Goal: Transaction & Acquisition: Purchase product/service

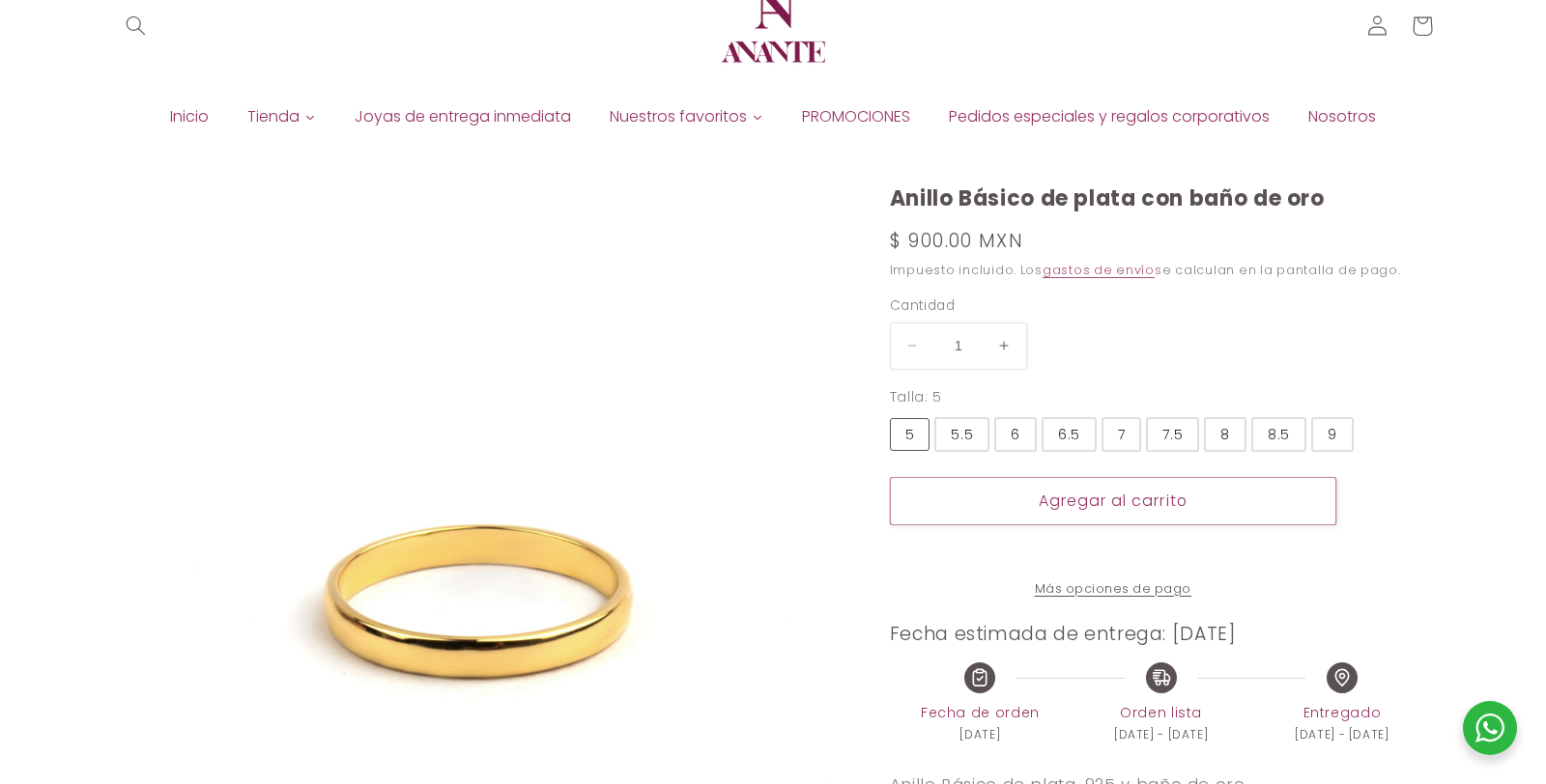
select select "{"isForProduct":true,"id":43715634004122,"title":"5","available":true,"price":9…"
select select "{"isForProduct":false,"id":43922359845018,"title":"7","available":true,"price":…"
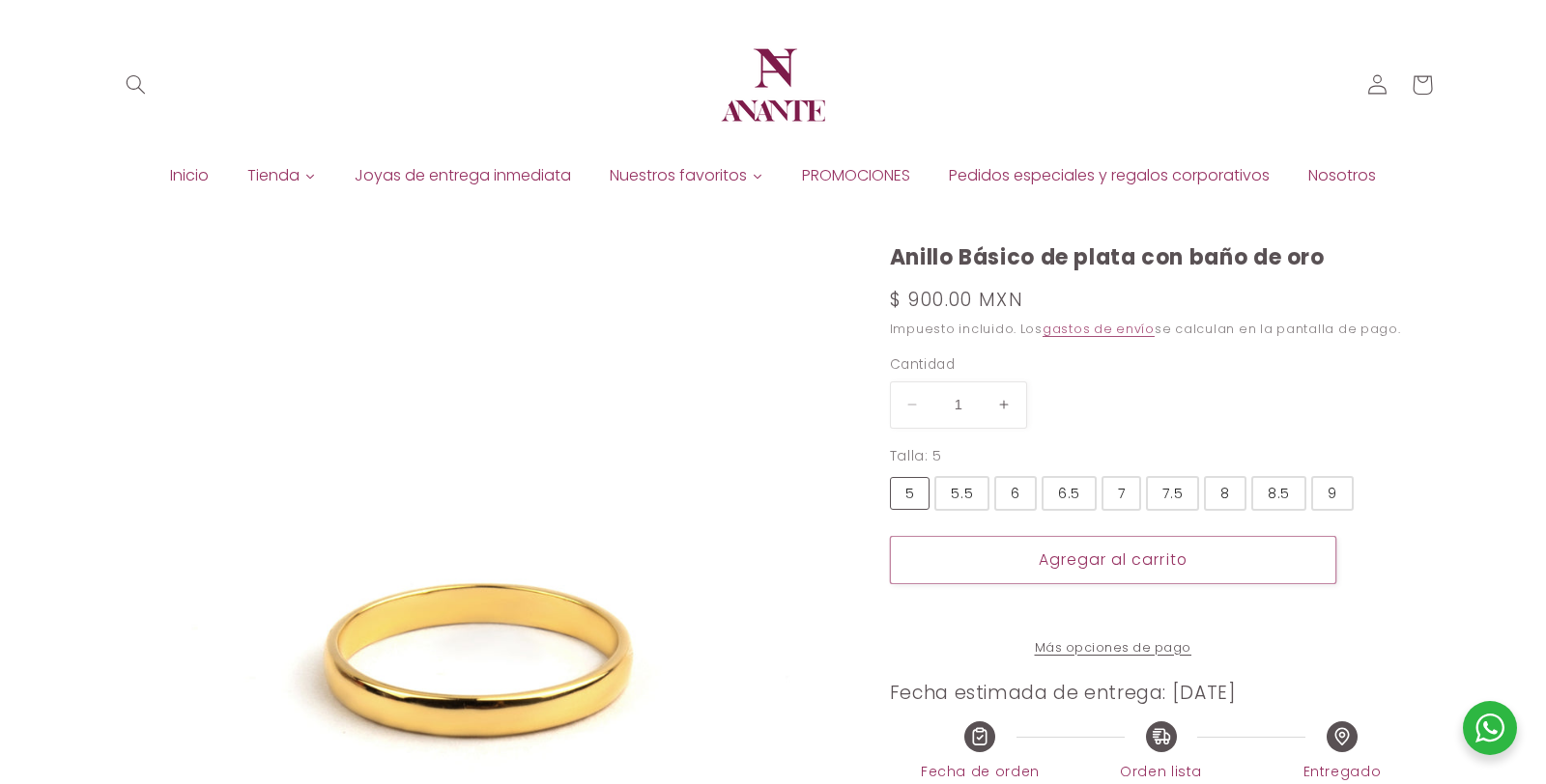
click at [786, 70] on img at bounding box center [773, 85] width 116 height 116
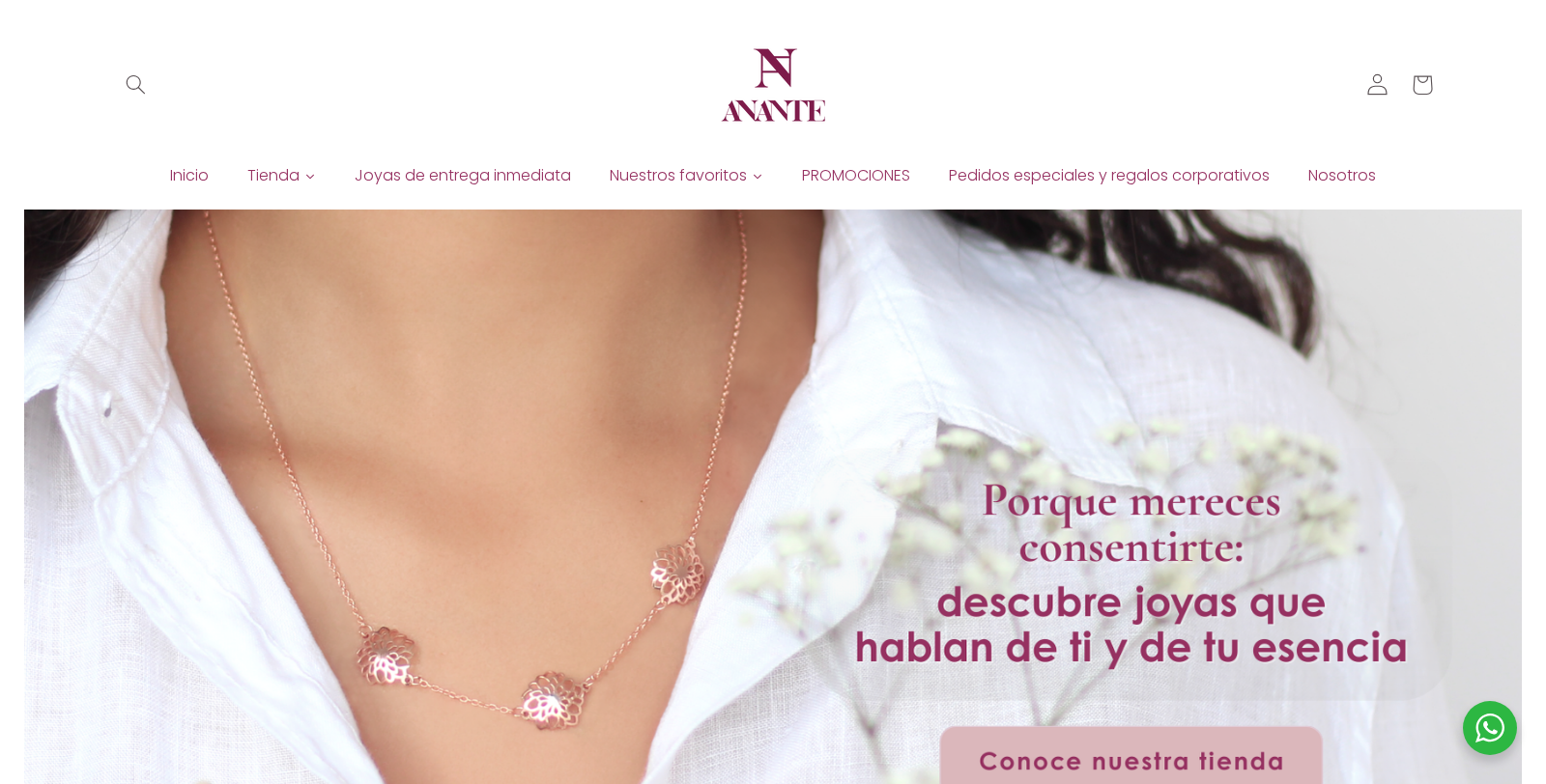
click at [1383, 84] on icon at bounding box center [1378, 85] width 22 height 22
click at [149, 84] on span "Búsqueda" at bounding box center [136, 84] width 44 height 44
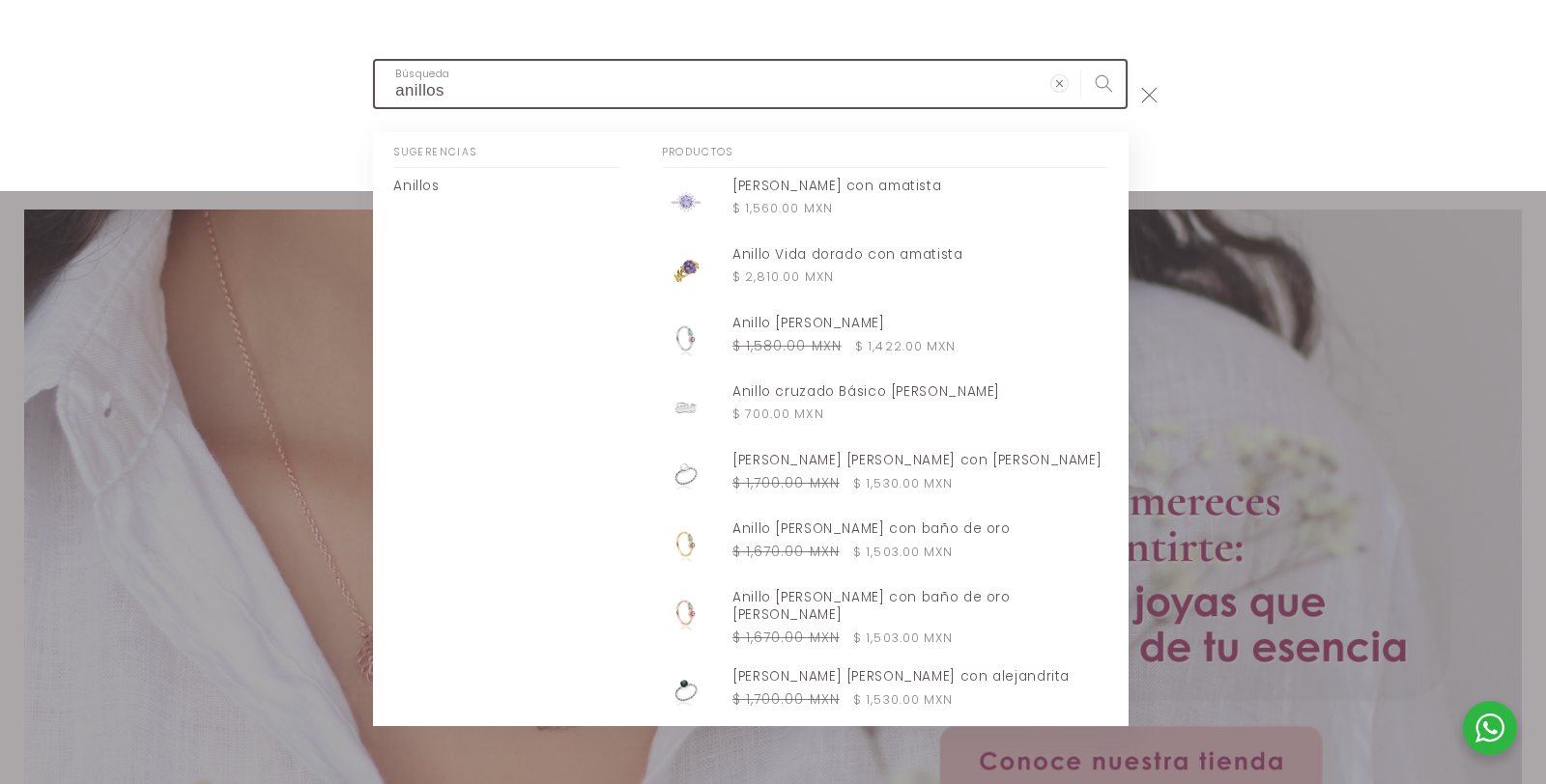
type input "anillos"
click at [1081, 61] on button "Búsqueda" at bounding box center [1103, 83] width 44 height 44
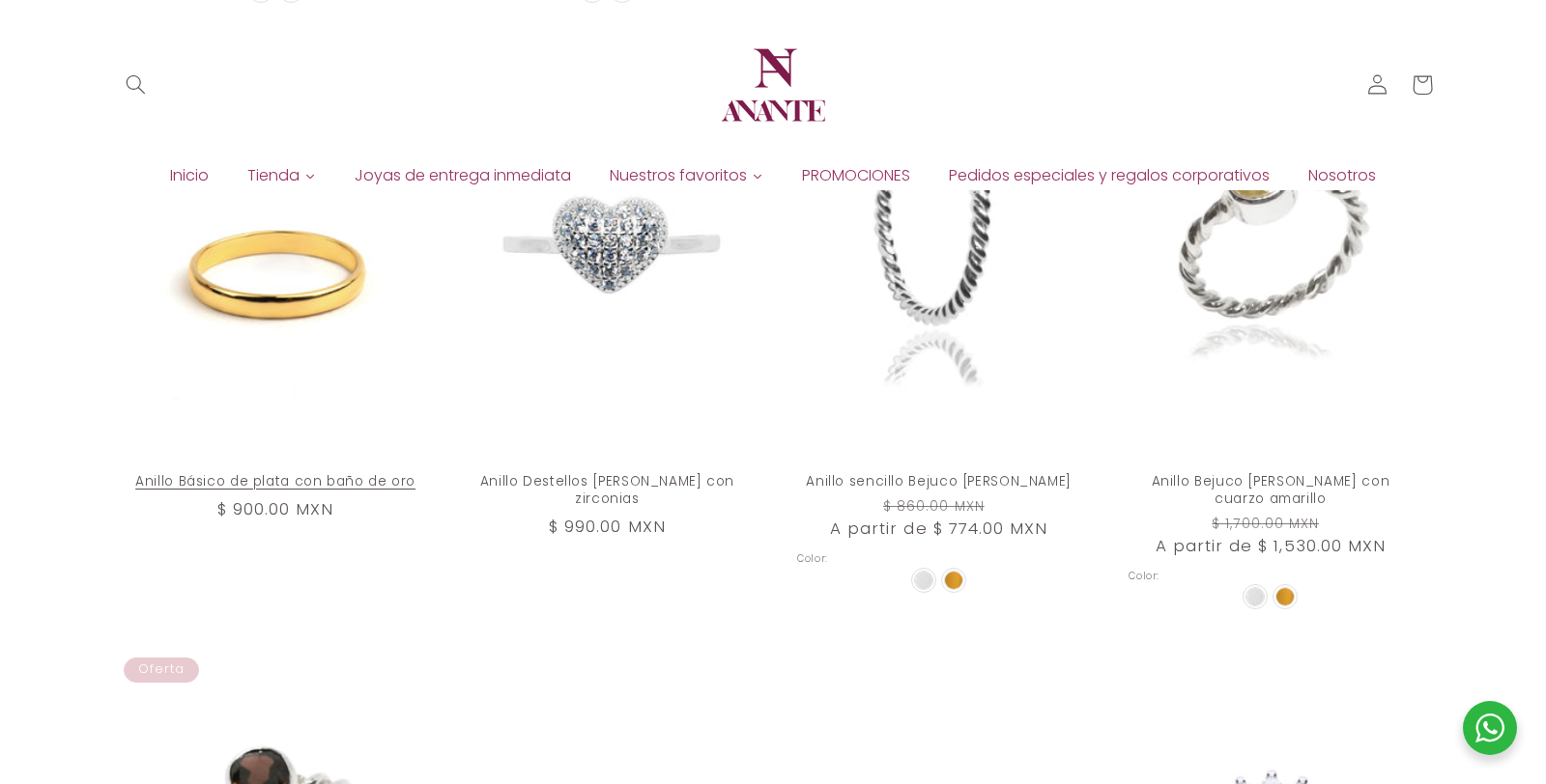
scroll to position [2177, 0]
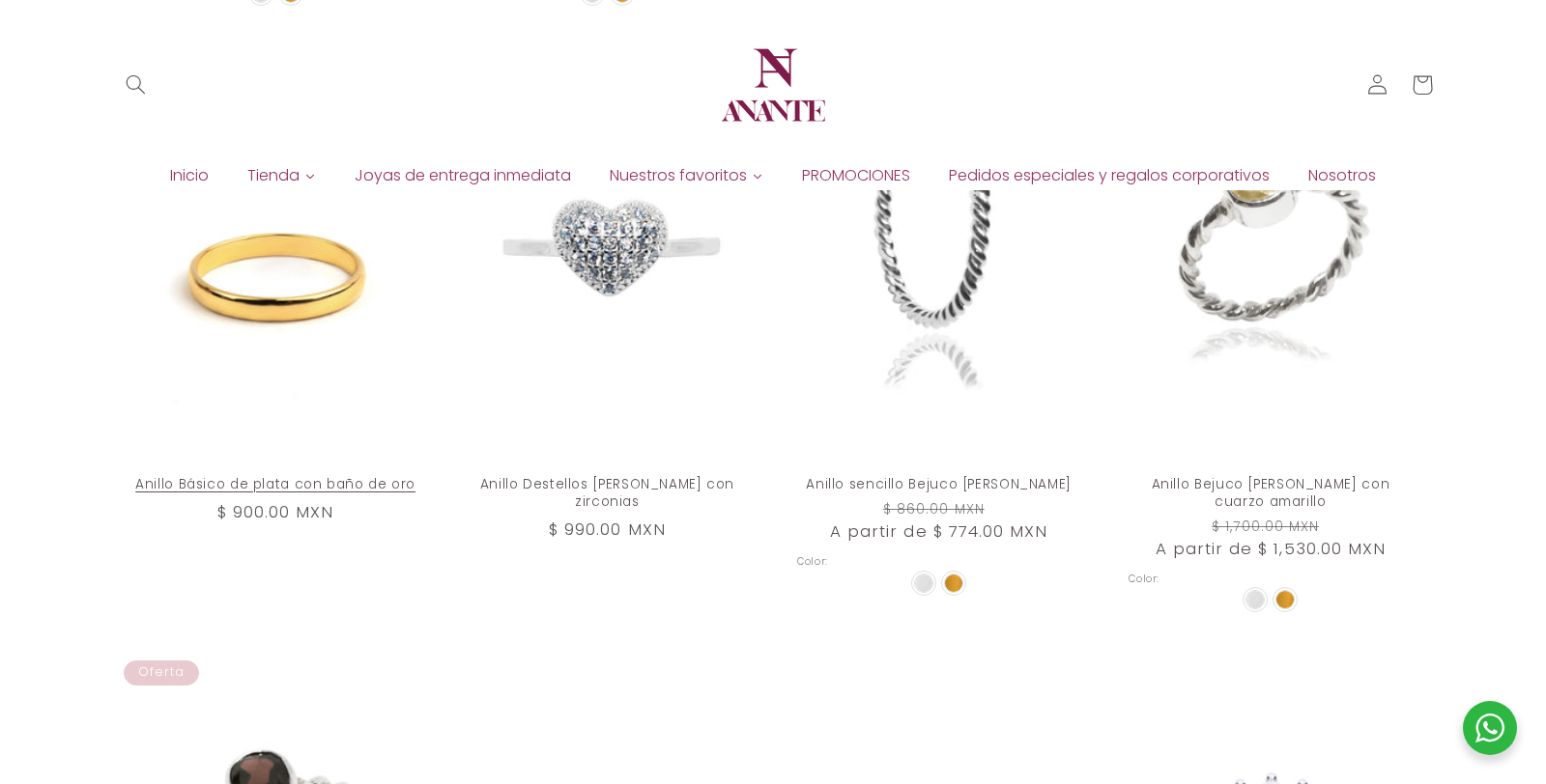
click at [313, 476] on link "Anillo Básico de plata con baño de oro" at bounding box center [276, 485] width 283 height 18
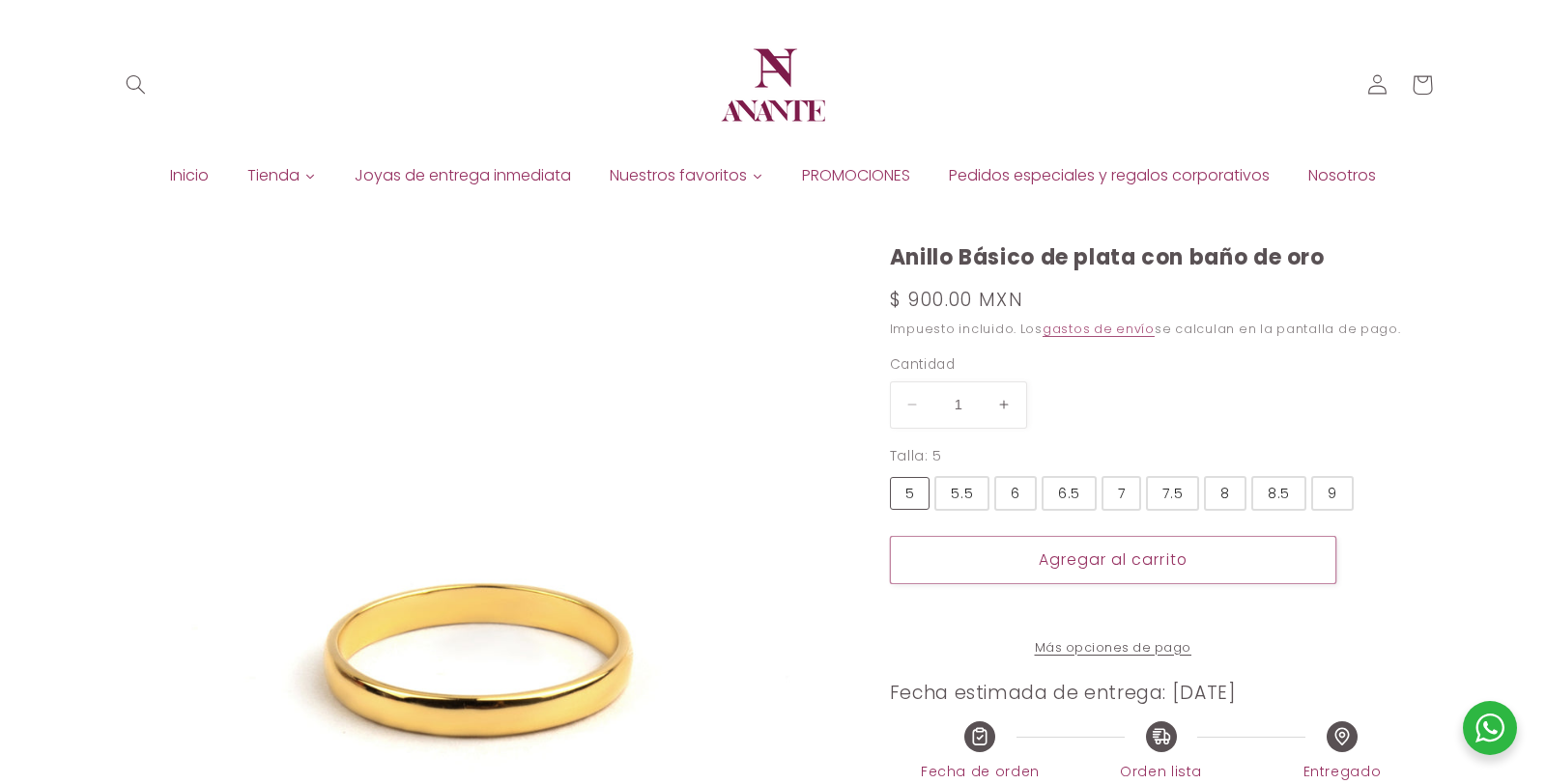
select select "{"isForProduct":true,"id":43715634004122,"title":"5","available":true,"price":9…"
select select "{"isForProduct":false,"id":43922359845018,"title":"7","available":true,"price":…"
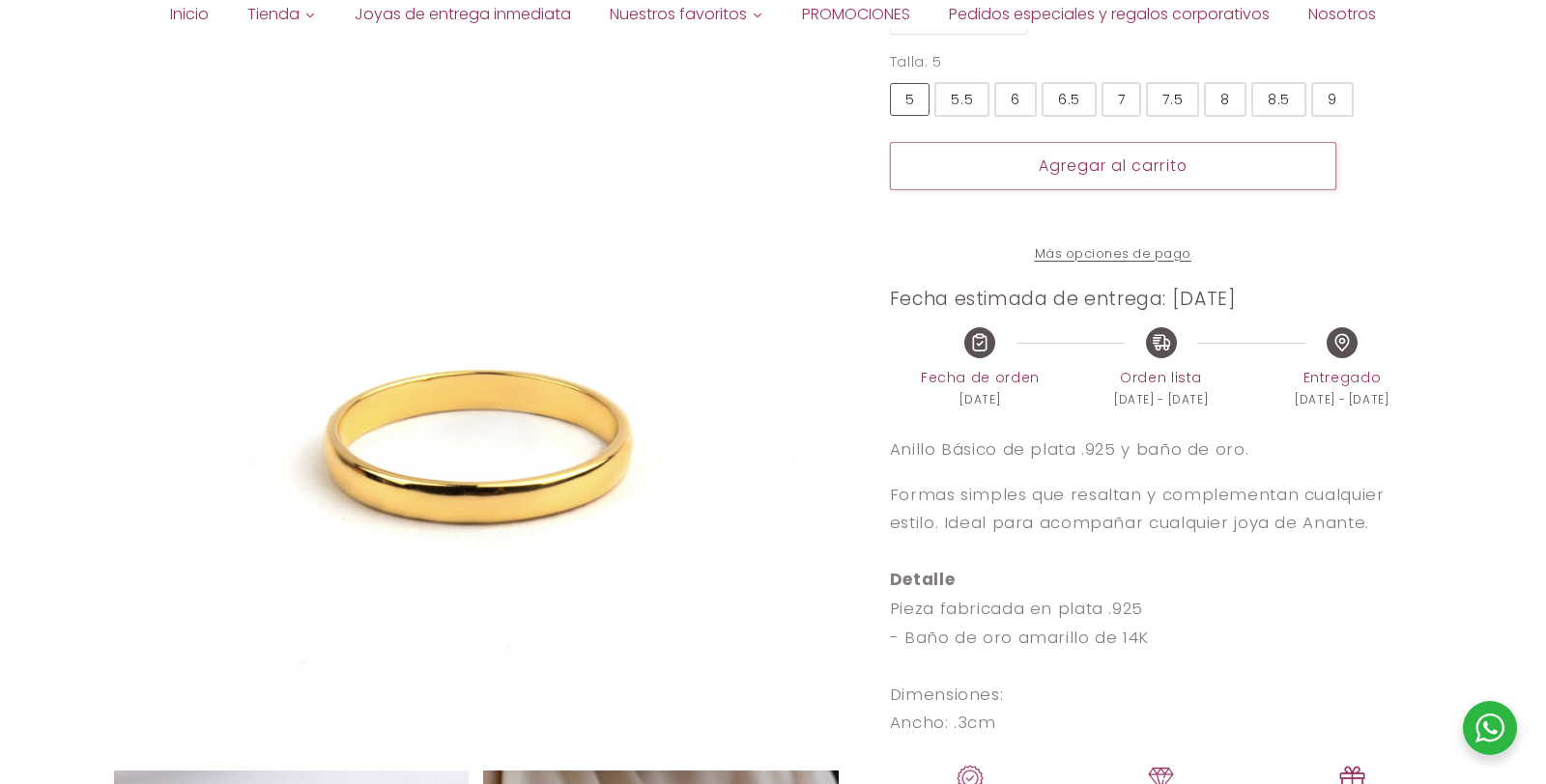
scroll to position [458, 0]
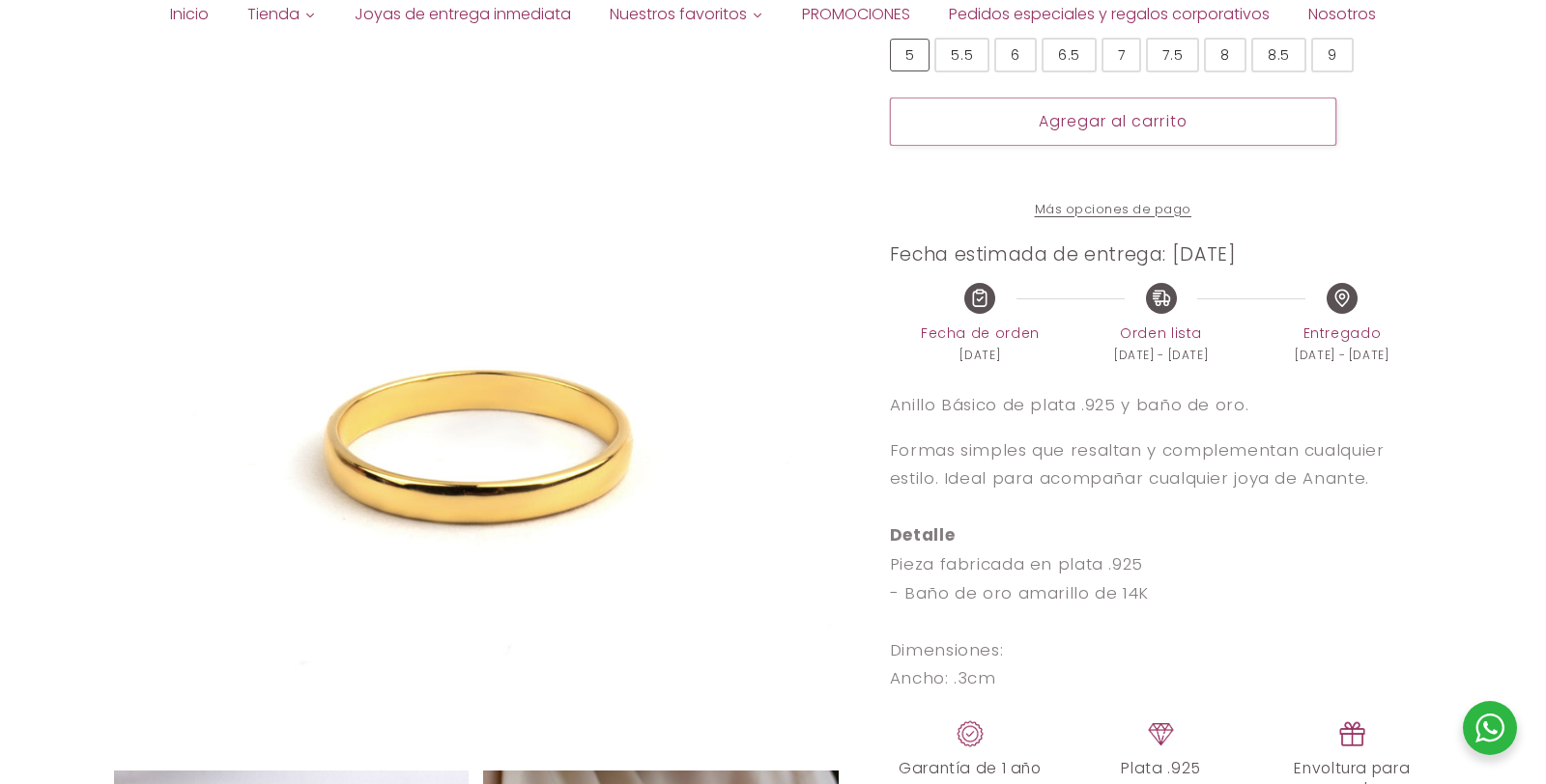
click at [1141, 219] on div at bounding box center [1114, 210] width 446 height 19
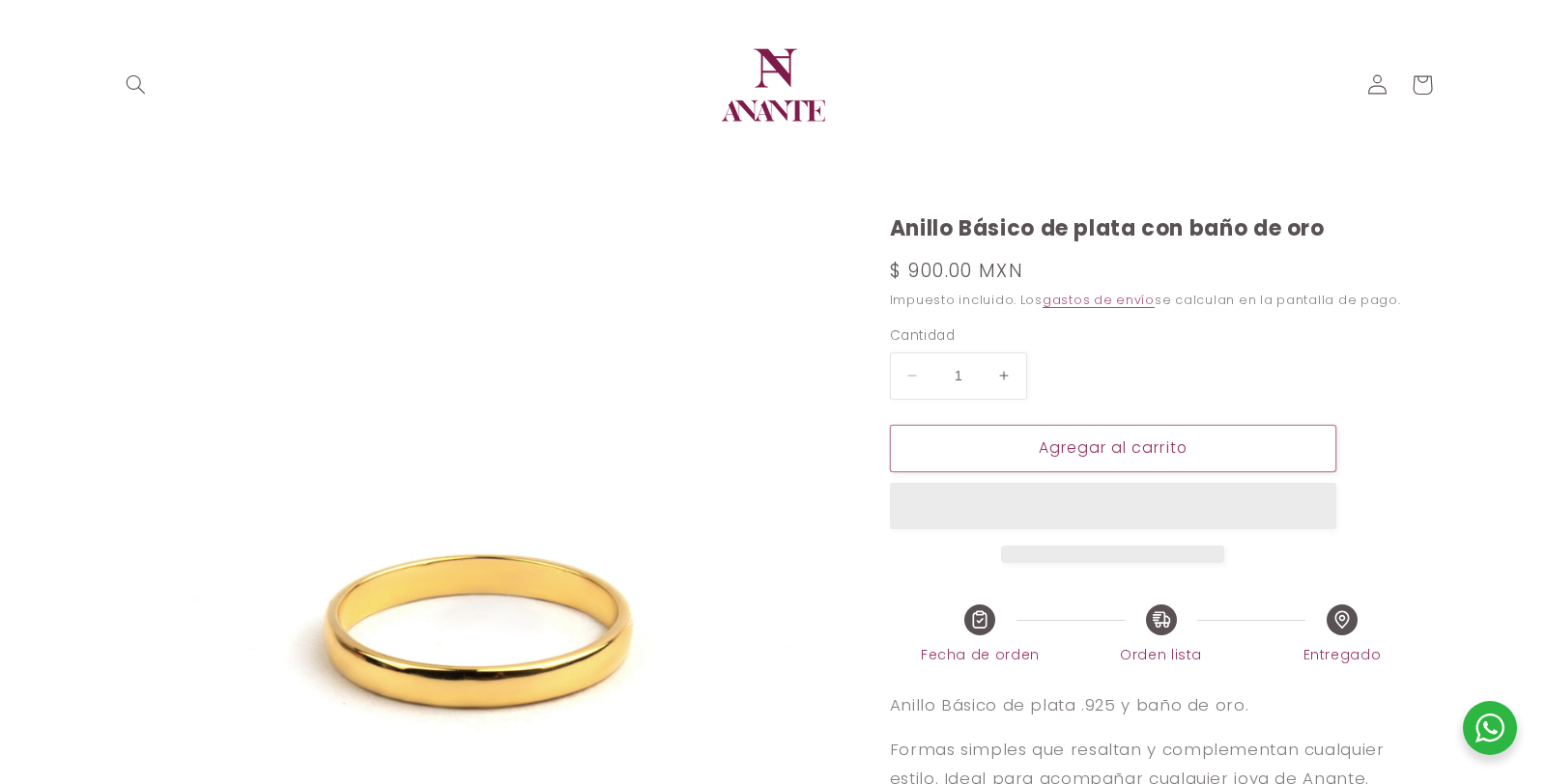
scroll to position [458, 0]
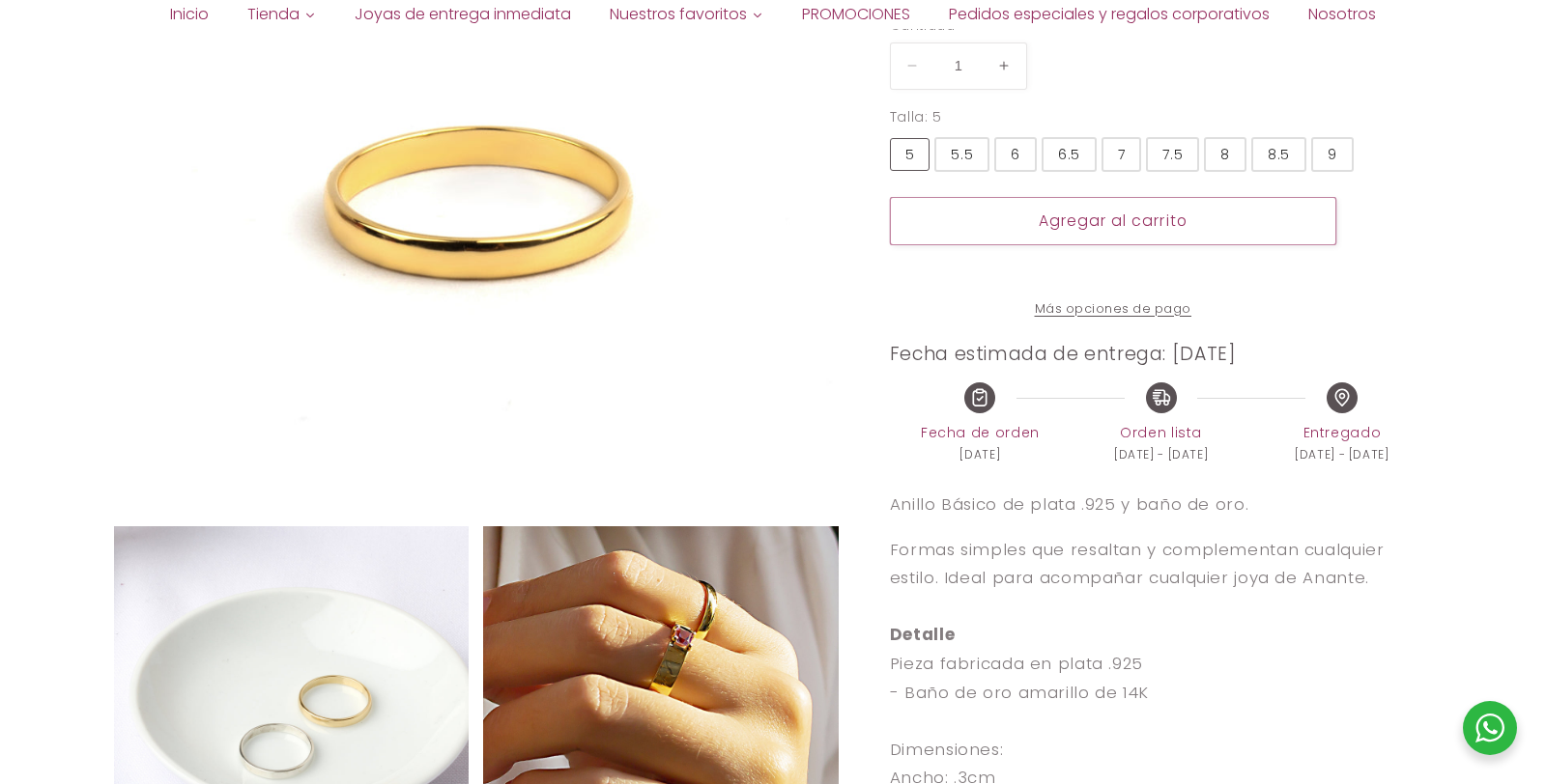
select select "{"isForProduct":true,"id":43715634004122,"title":"5","available":true,"price":9…"
select select "{"isForProduct":false,"id":43922359845018,"title":"7","available":true,"price":…"
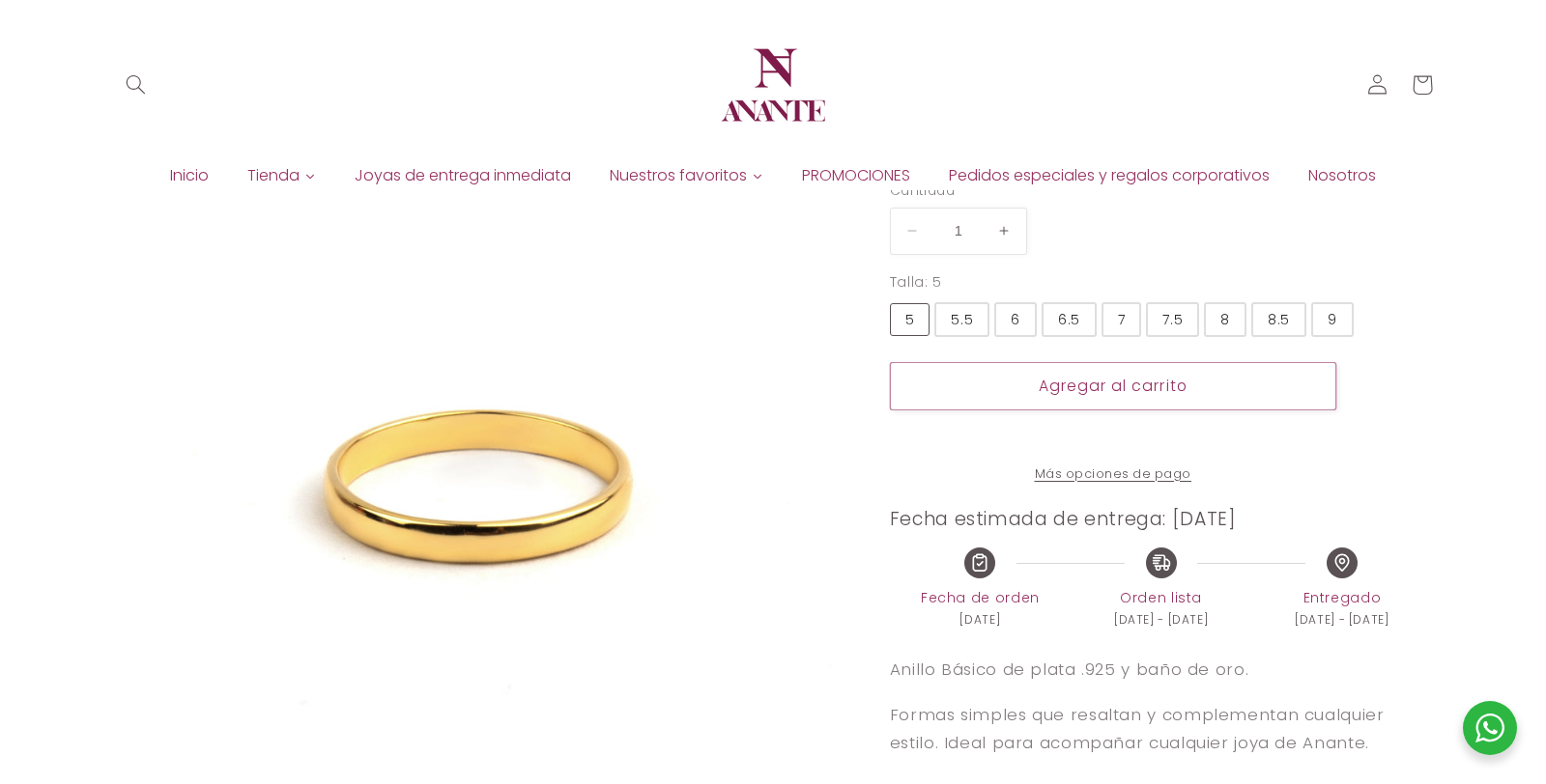
scroll to position [119, 0]
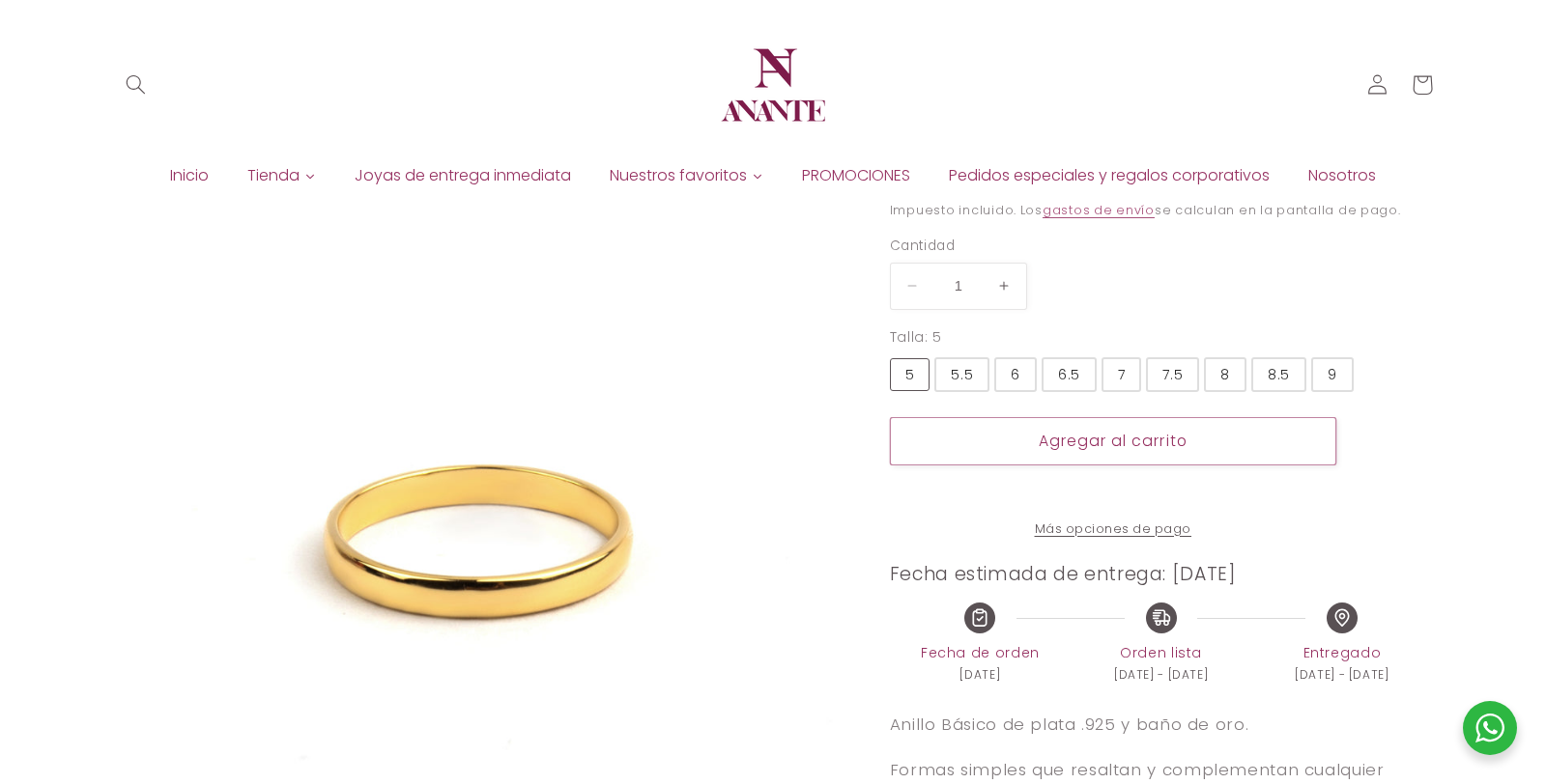
click at [1061, 374] on div "6.5" at bounding box center [1069, 375] width 23 height 22
click at [0, 0] on input "6.5" at bounding box center [0, 0] width 0 height 0
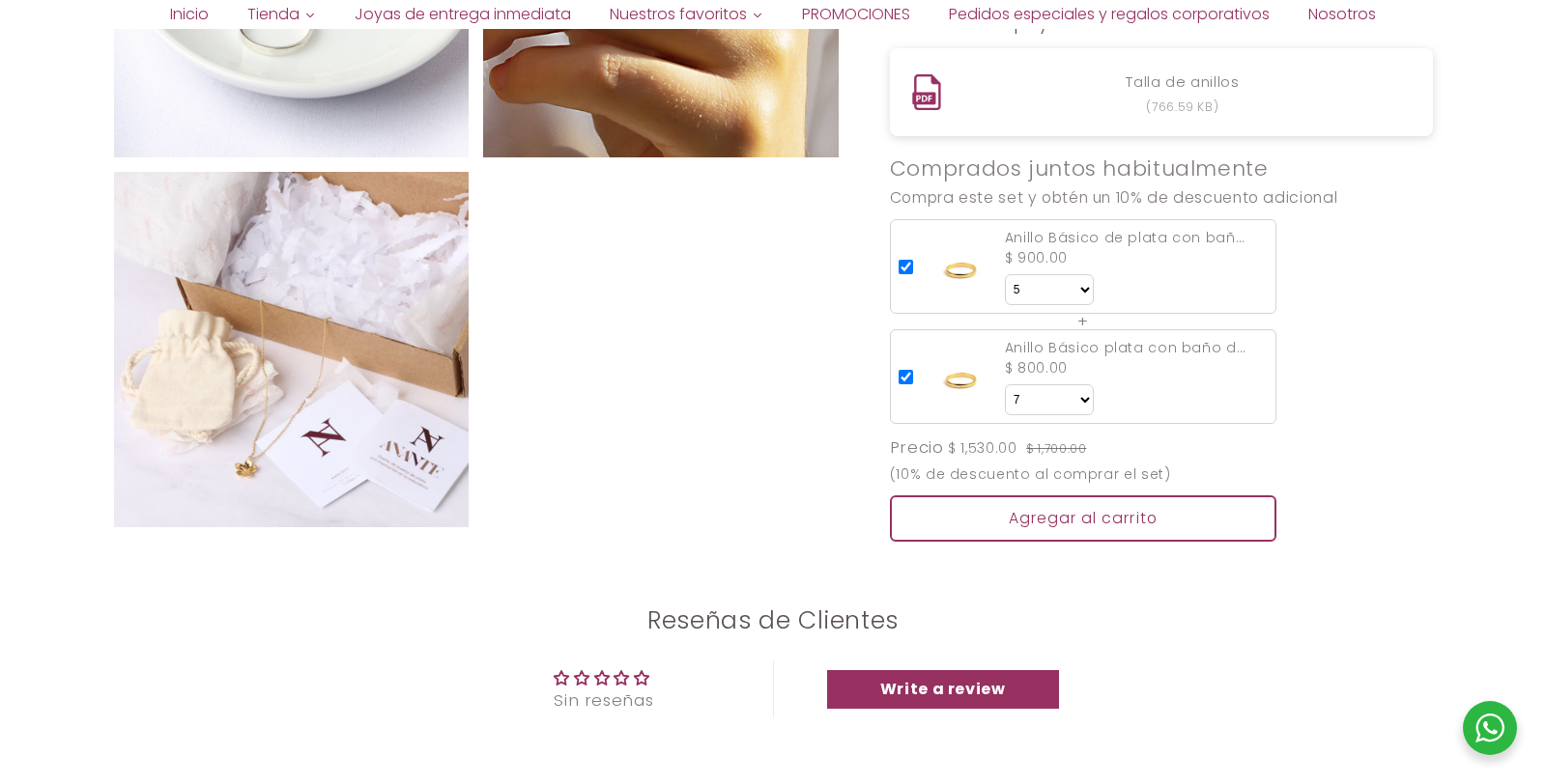
scroll to position [1423, 0]
click at [1046, 305] on select "Talla 5 5.5 6 6.5 7 7.5 8 8.5 9" at bounding box center [1050, 288] width 88 height 30
click at [1005, 291] on select "Talla 5 5.5 6 6.5 7 7.5 8 8.5 9" at bounding box center [1050, 288] width 88 height 30
click at [1059, 414] on select "Talla 7" at bounding box center [1050, 398] width 88 height 30
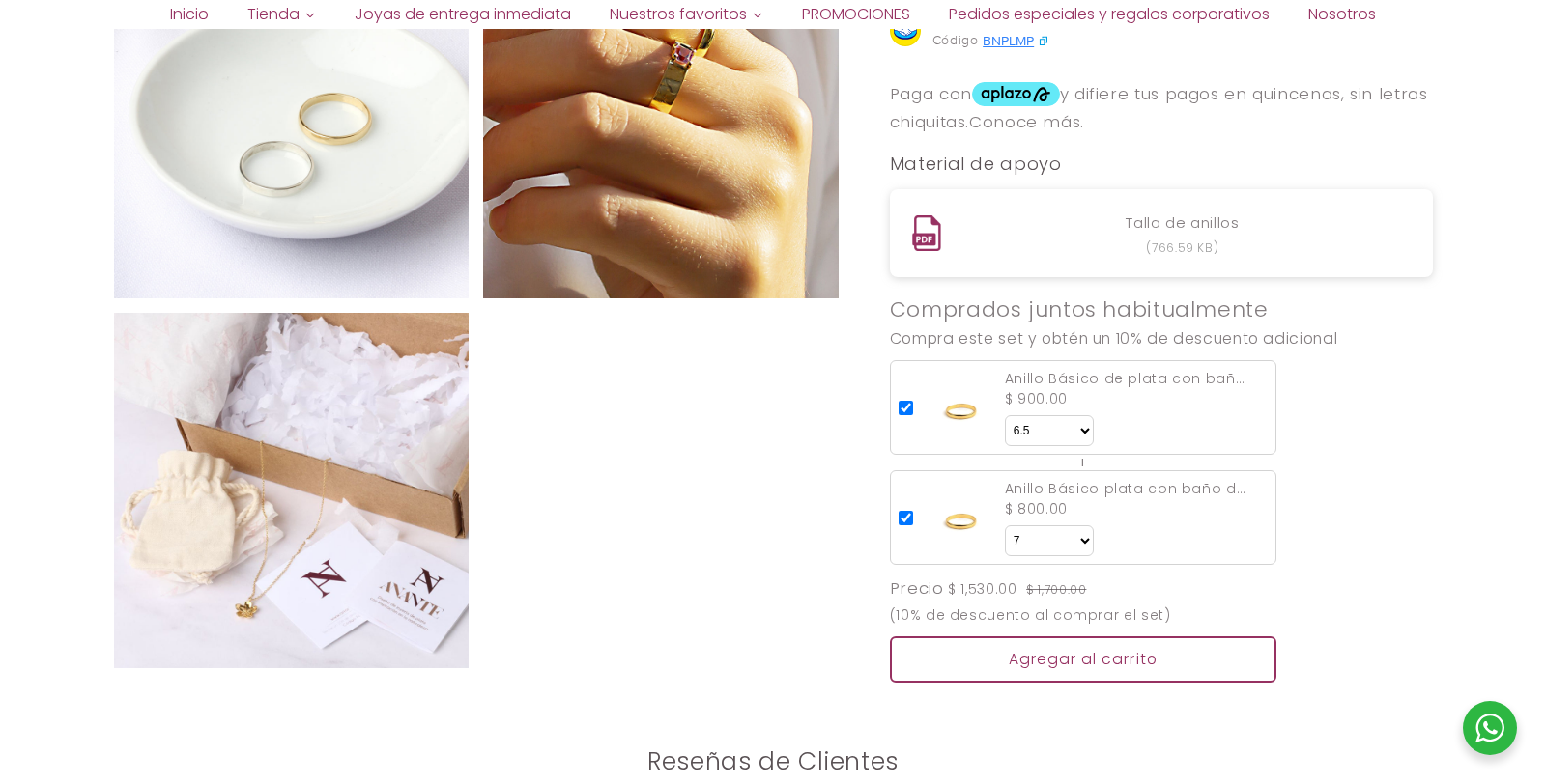
scroll to position [1288, 0]
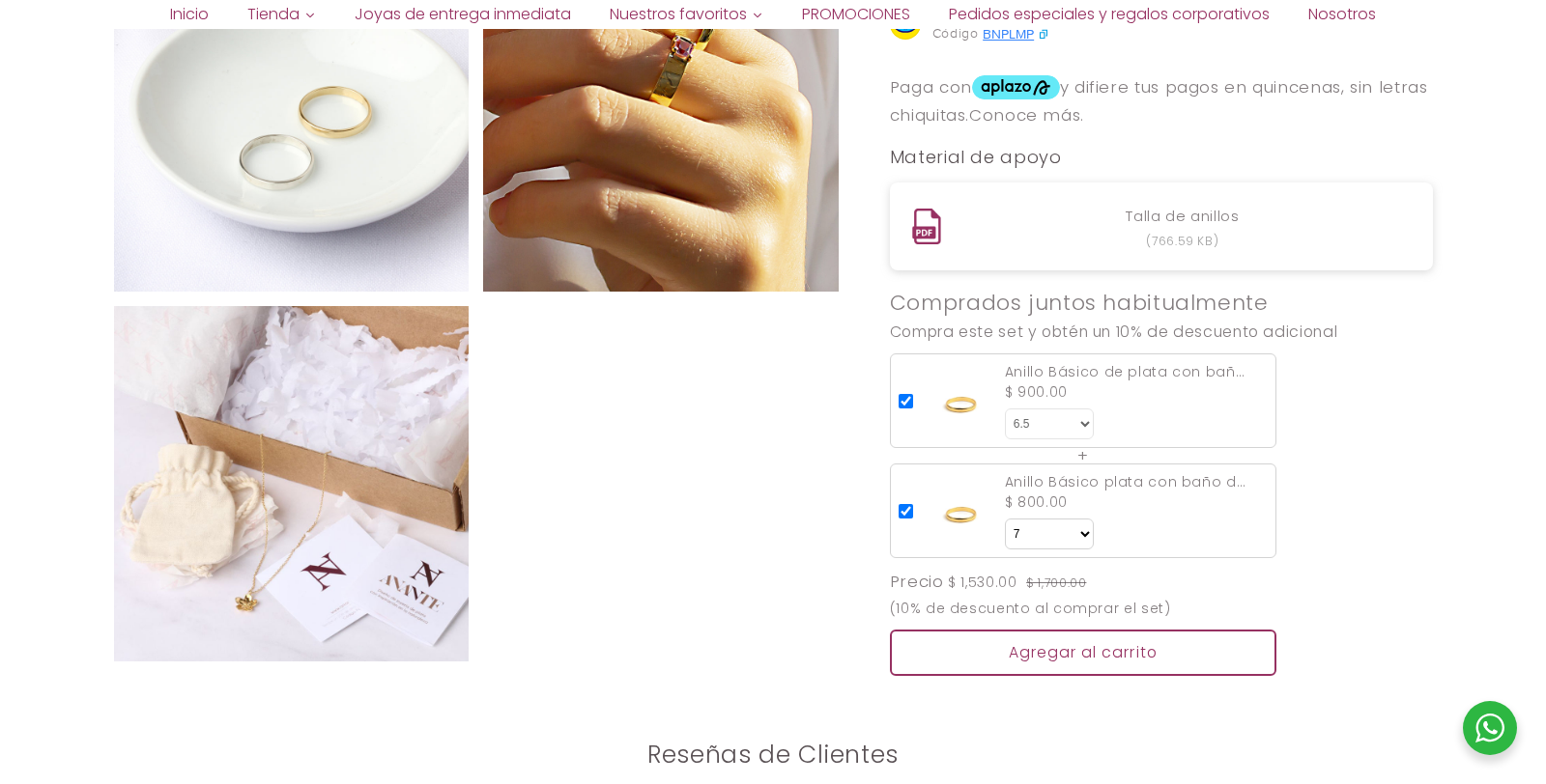
click at [1079, 439] on select "Talla 5 5.5 6 6.5 7 7.5 8 8.5 9" at bounding box center [1050, 423] width 88 height 30
select select "{"isForProduct":true,"id":43715634233498,"title":"8.5","available":true,"price"…"
click at [1005, 426] on select "Talla 5 5.5 6 6.5 7 7.5 8 8.5 9" at bounding box center [1050, 423] width 88 height 30
click at [1047, 544] on select "Talla 7" at bounding box center [1050, 533] width 88 height 30
click at [1005, 536] on select "Talla 7" at bounding box center [1050, 533] width 88 height 30
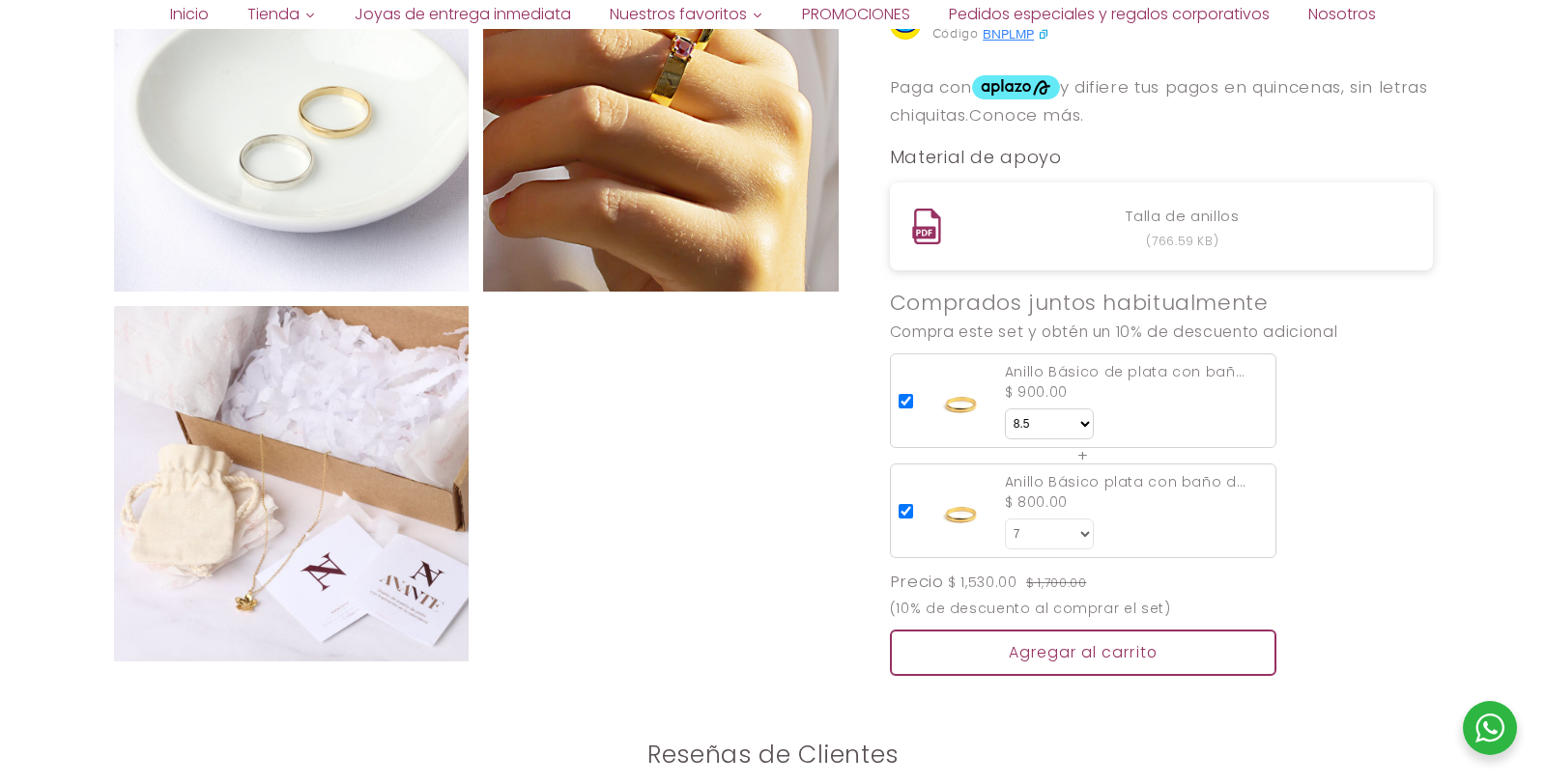
click at [1047, 544] on select "Talla 7" at bounding box center [1050, 533] width 88 height 30
click at [1005, 536] on select "Talla 7" at bounding box center [1050, 533] width 88 height 30
click at [1044, 423] on div "Anillo Básico de plata con baño de oro $ 900.00 Talla 5 5.5 6 6.5 7 7.5 8 8.5 9" at bounding box center [1136, 401] width 262 height 78
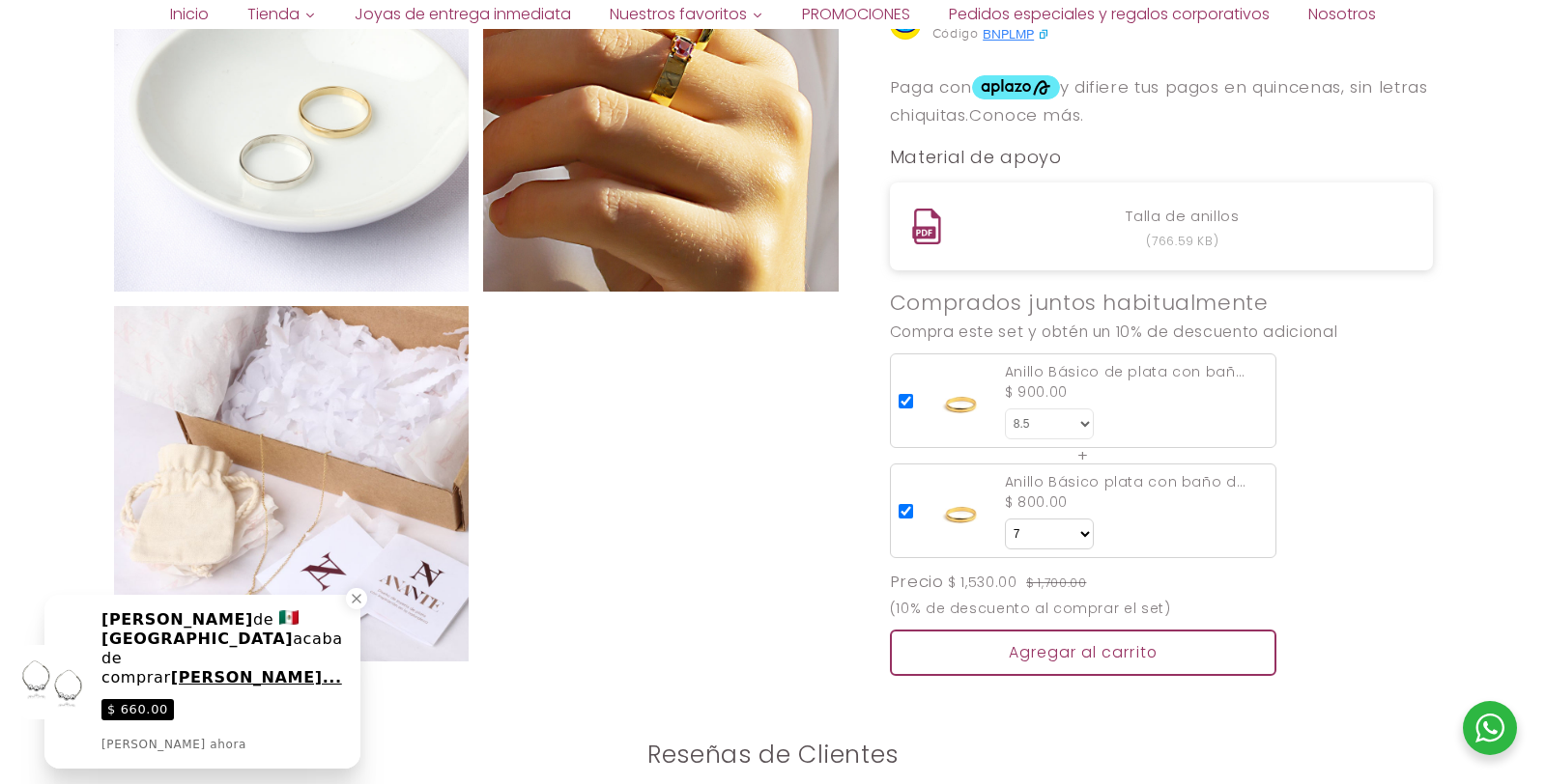
click at [1046, 438] on select "Talla 5 5.5 6 6.5 7 7.5 8 8.5 9" at bounding box center [1050, 423] width 88 height 30
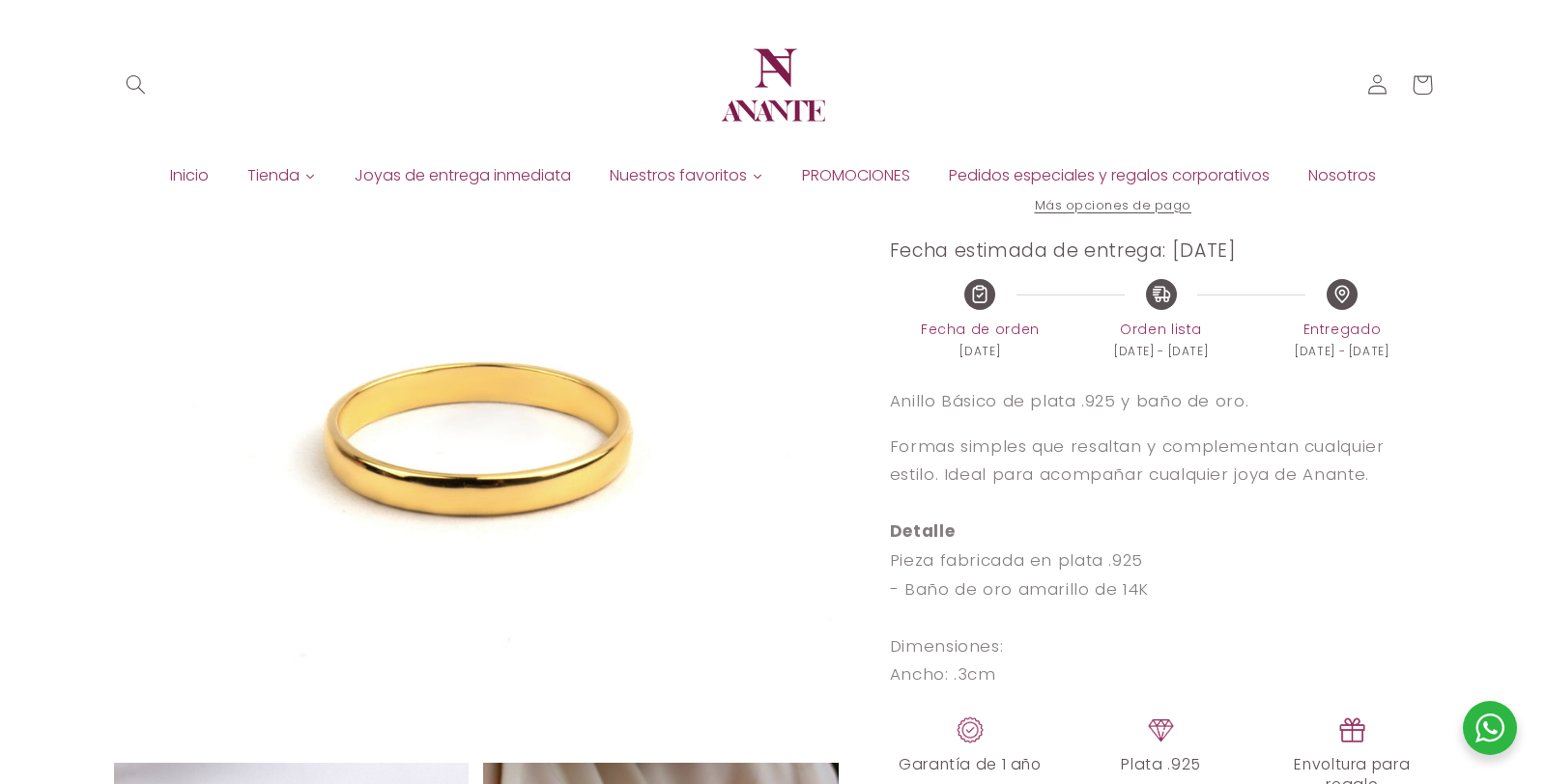
scroll to position [457, 0]
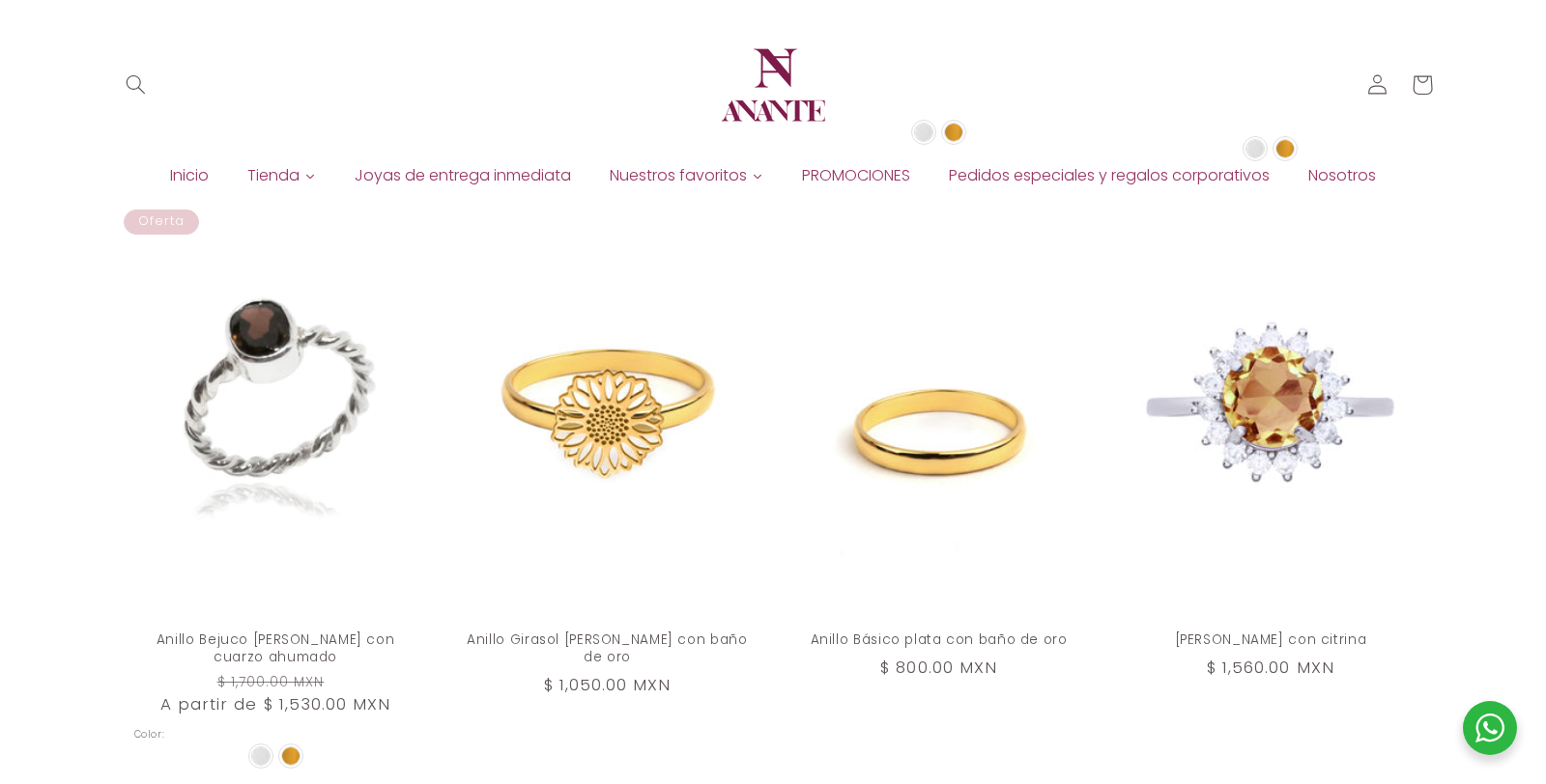
scroll to position [2620, 0]
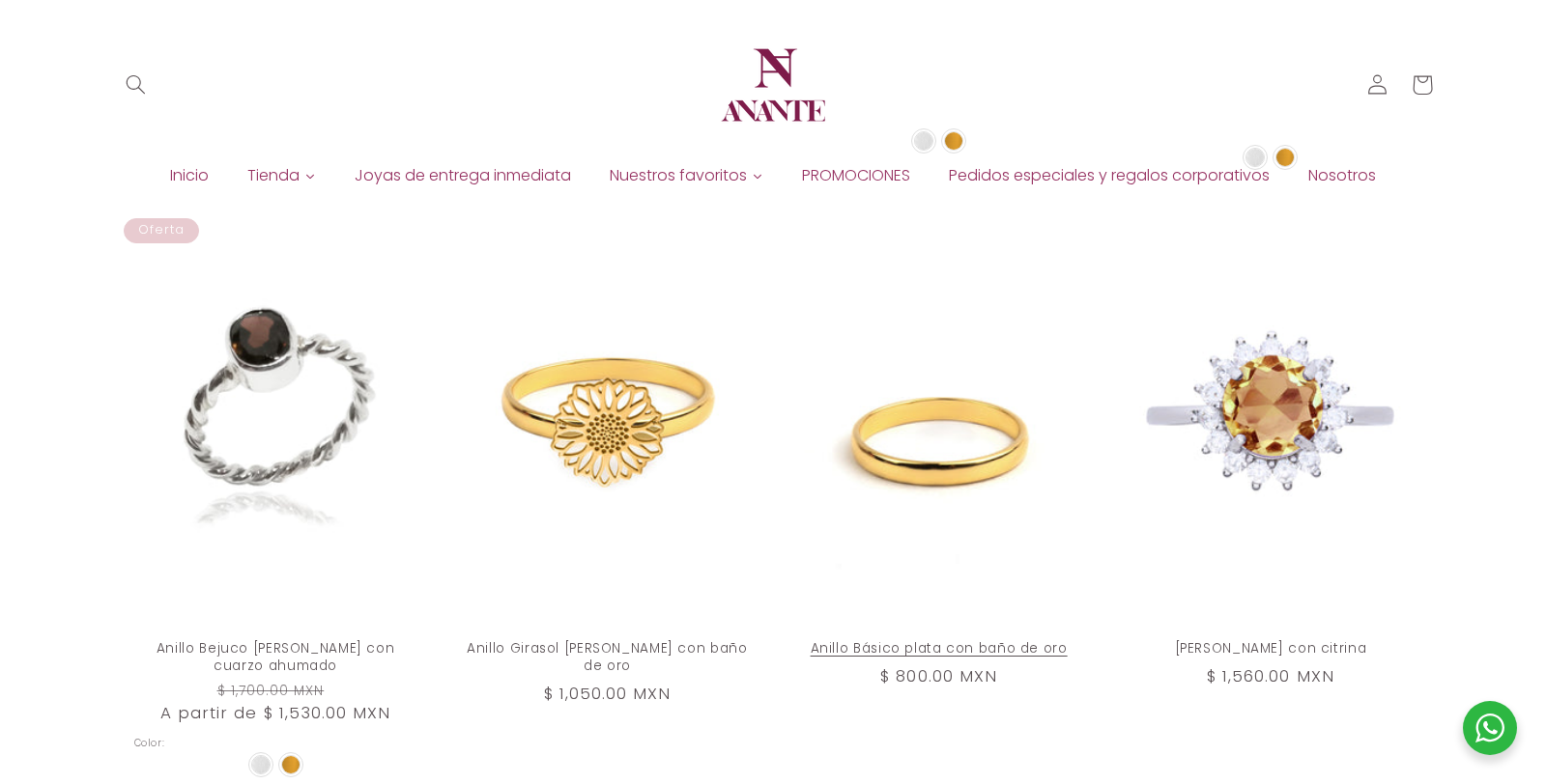
click at [972, 641] on link "Anillo Básico plata con baño de oro" at bounding box center [939, 649] width 283 height 18
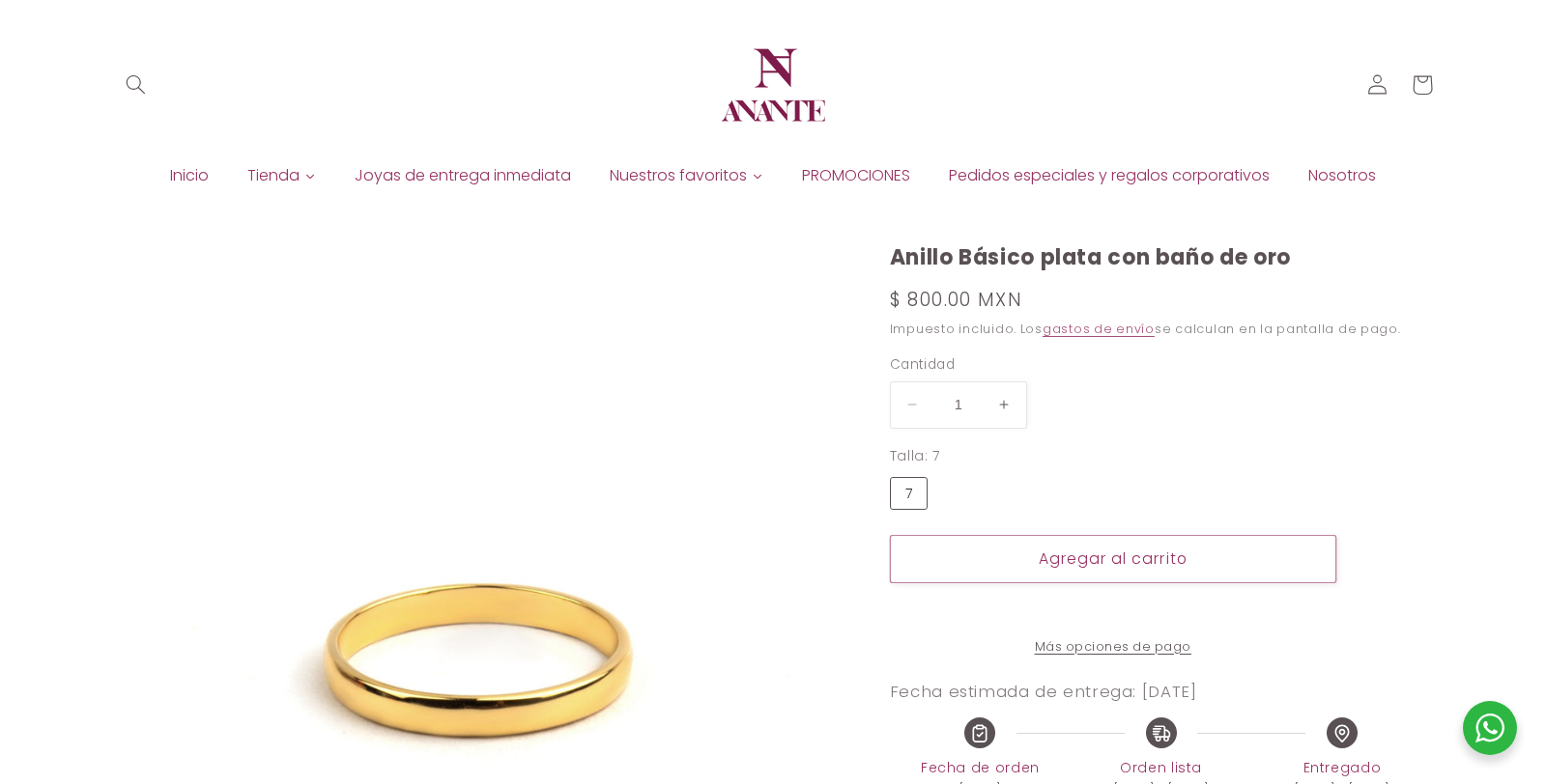
select select "{"isForProduct":true,"id":43922359845018,"title":"7","available":true,"price":8…"
select select "{"isForProduct":false,"id":43715634004122,"title":"5","available":true,"price":…"
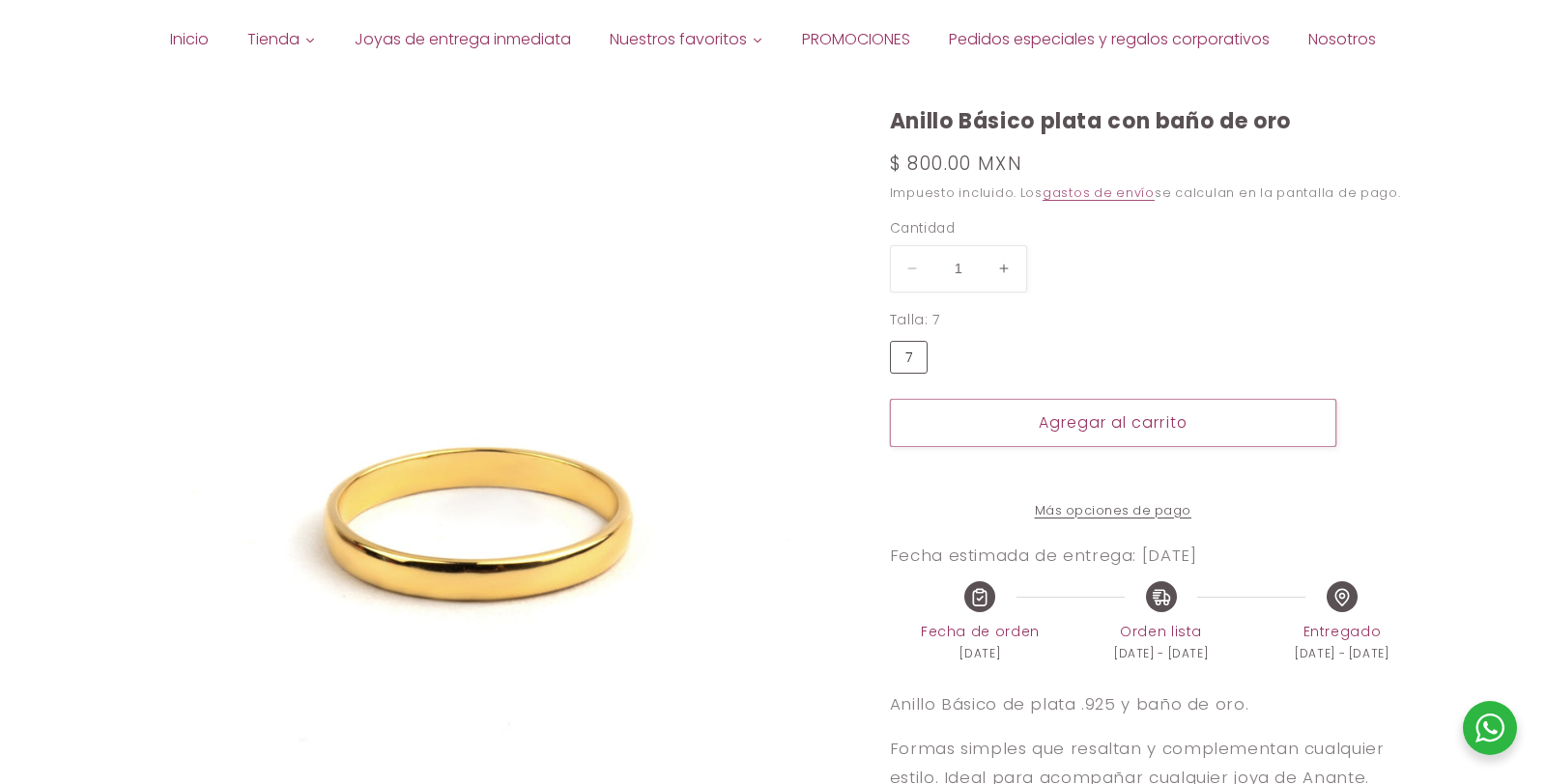
scroll to position [141, 0]
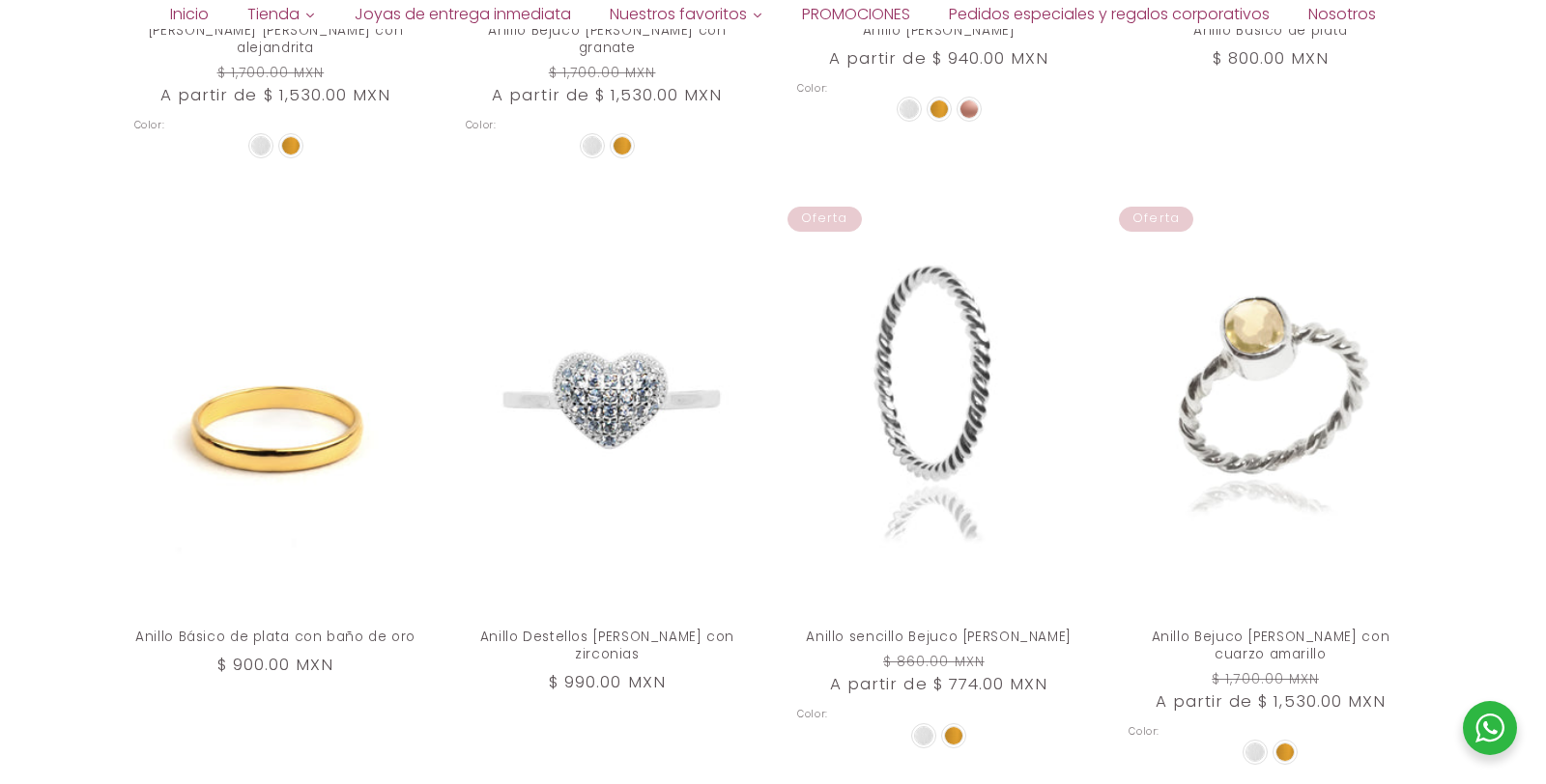
scroll to position [2114, 0]
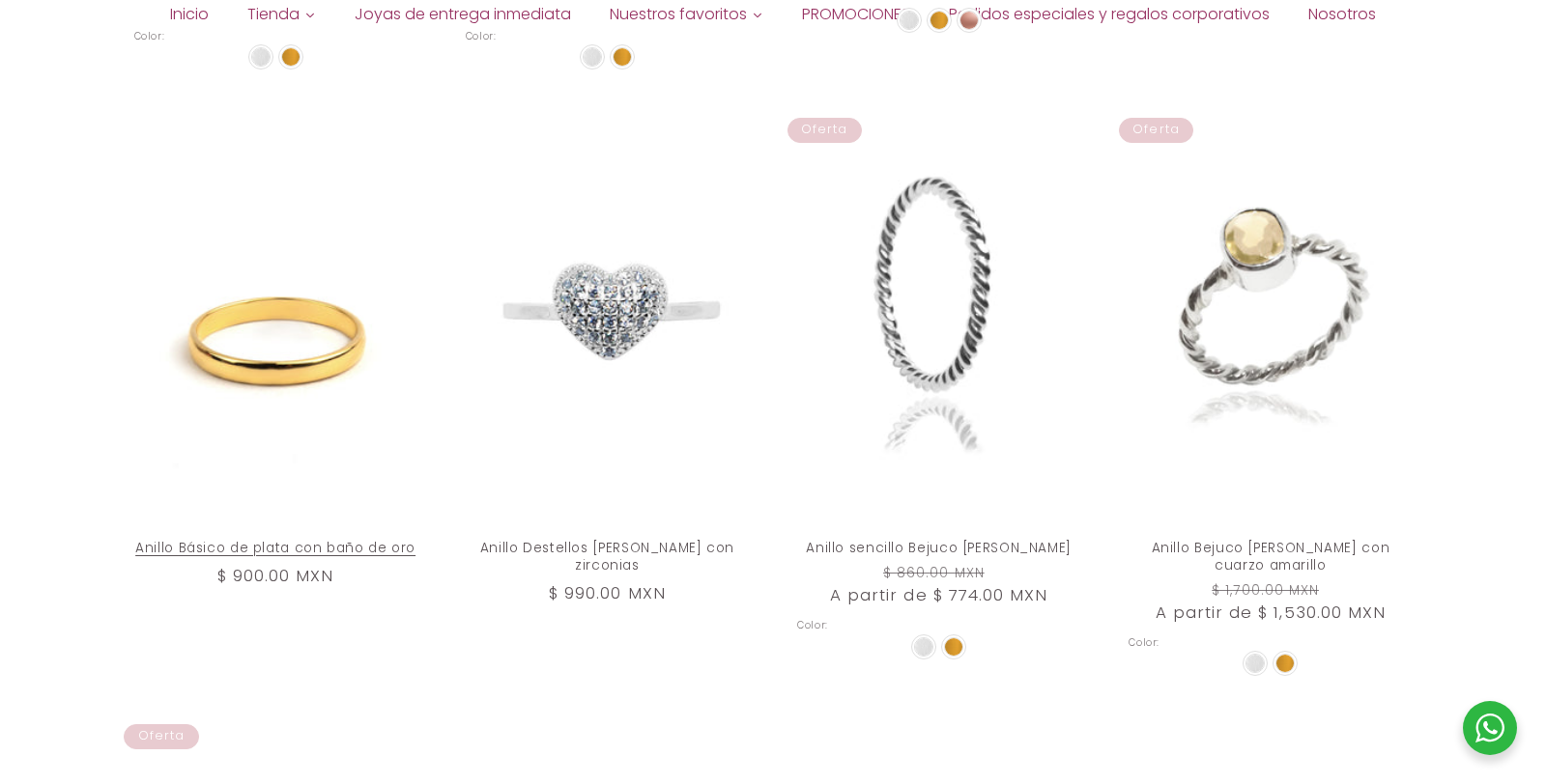
click at [183, 540] on link "Anillo Básico de plata con baño de oro" at bounding box center [276, 549] width 283 height 18
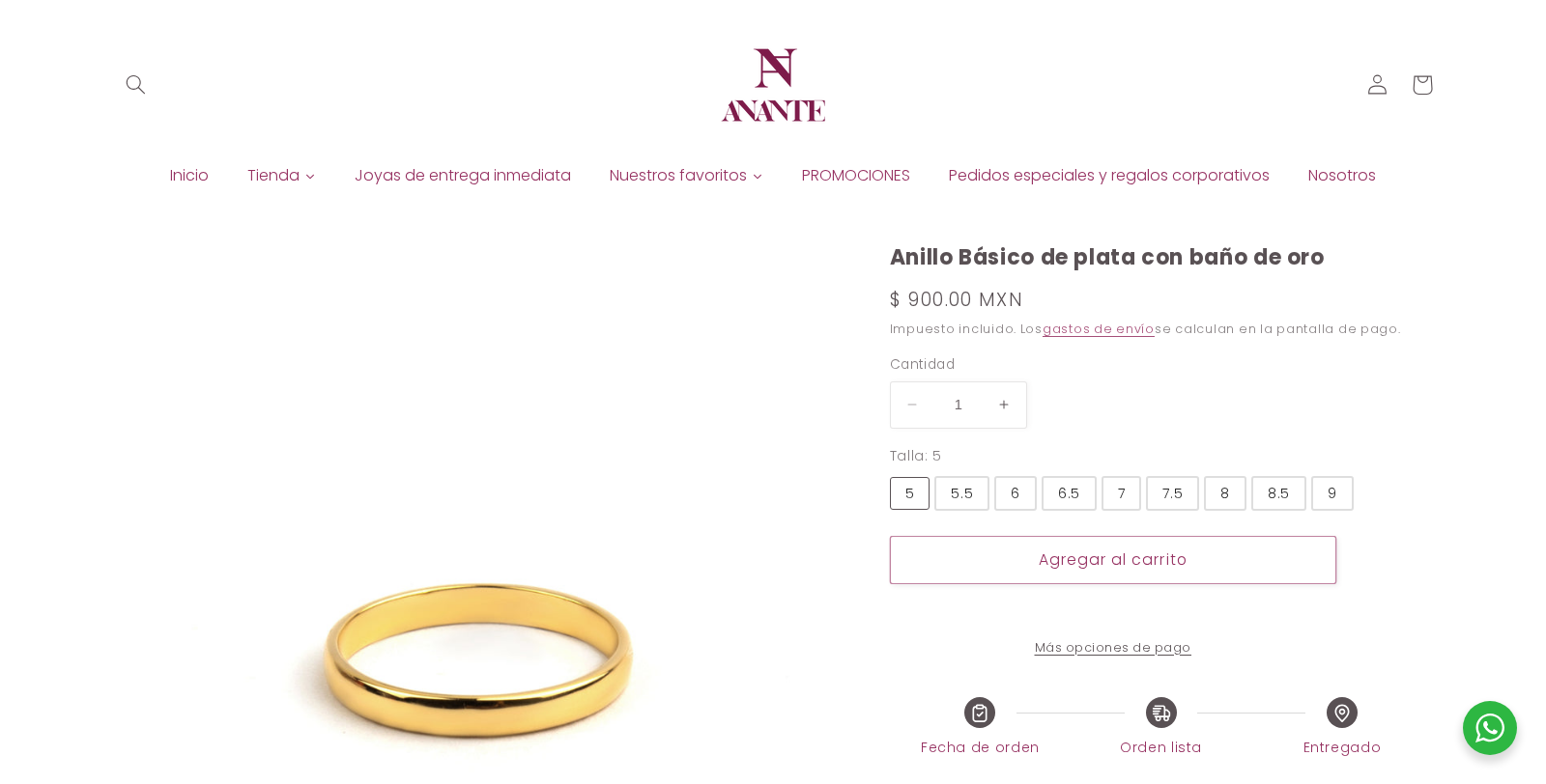
select select "{"isForProduct":true,"id":43715634004122,"title":"5","available":true,"price":9…"
select select "{"isForProduct":false,"id":43922359845018,"title":"7","available":true,"price":…"
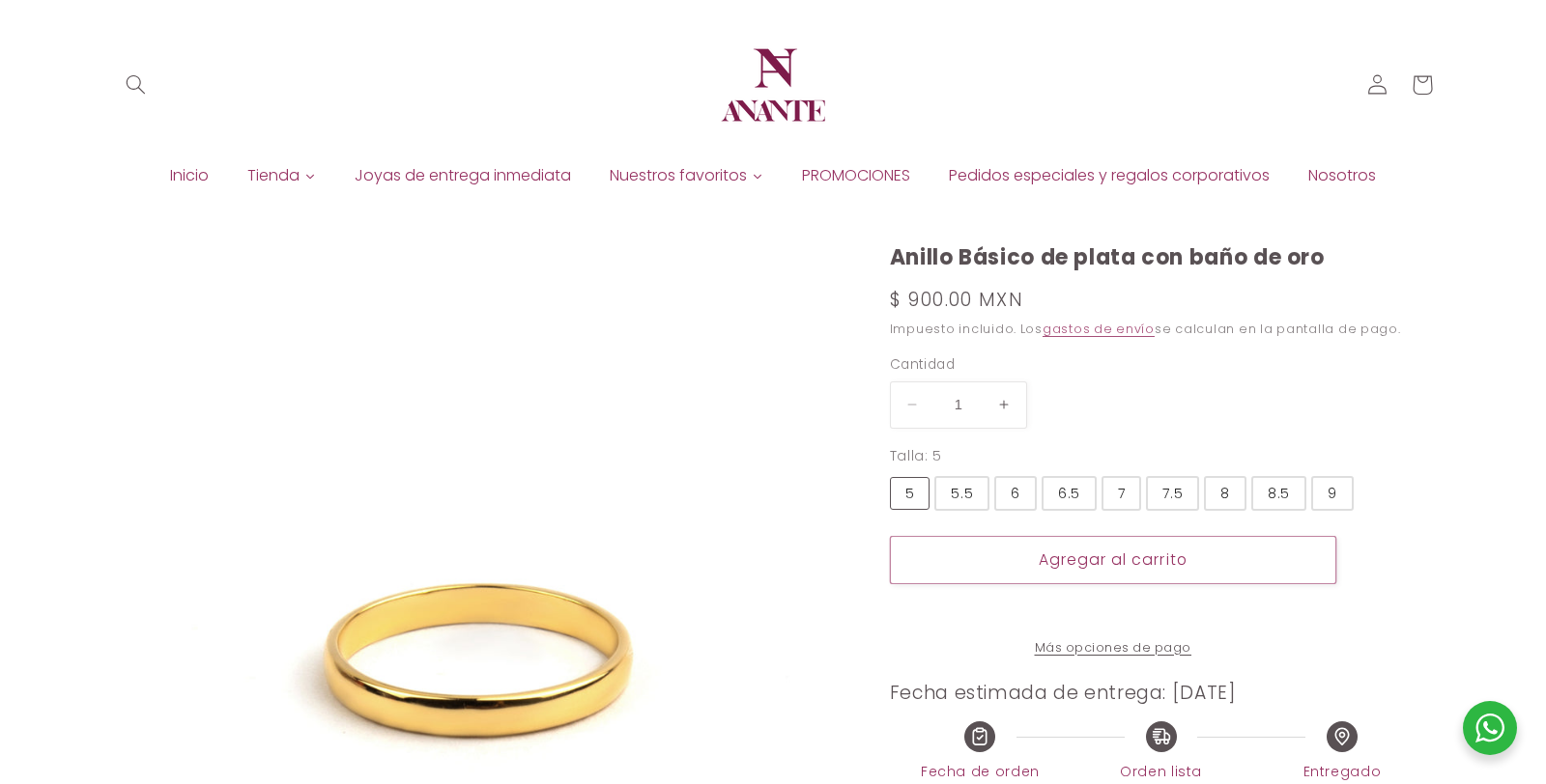
click at [1071, 492] on div "6.5" at bounding box center [1069, 494] width 23 height 22
click at [0, 0] on input "6.5" at bounding box center [0, 0] width 0 height 0
click at [1080, 553] on button "Agregar al carrito" at bounding box center [1114, 560] width 446 height 47
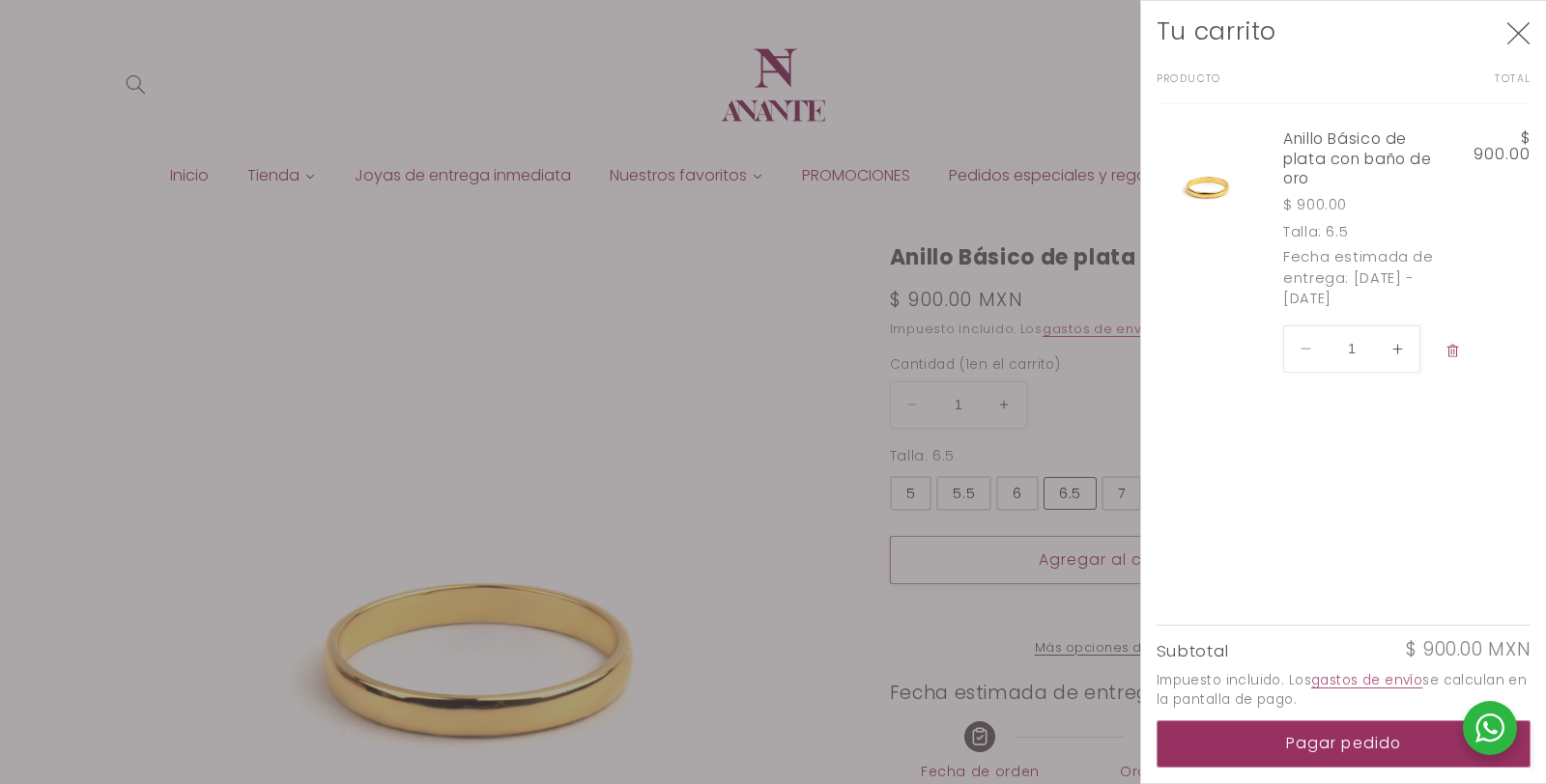
click at [1105, 419] on div at bounding box center [773, 392] width 1546 height 784
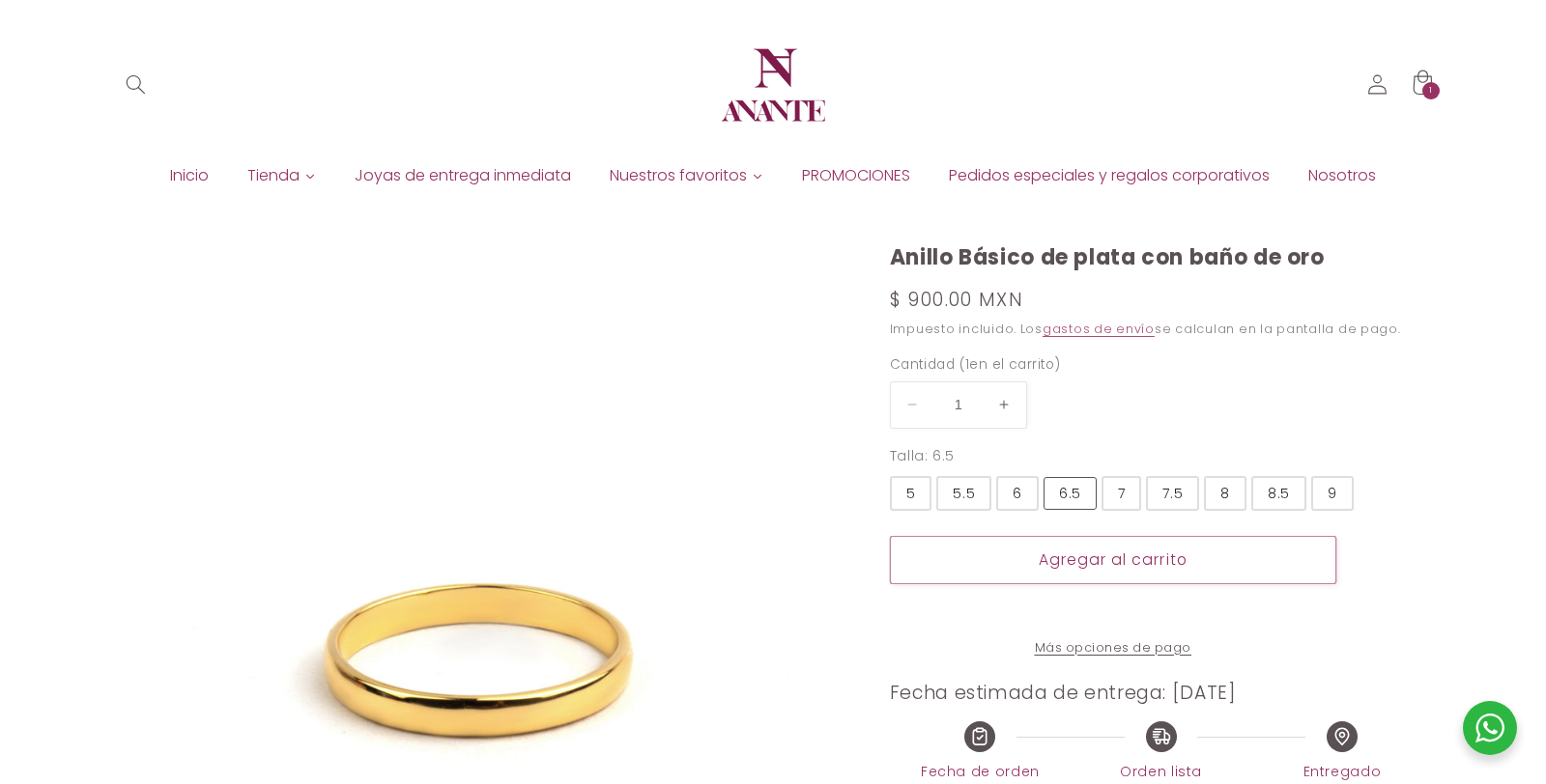
click at [1278, 493] on div "8.5" at bounding box center [1279, 494] width 23 height 22
click at [0, 0] on input "8.5" at bounding box center [0, 0] width 0 height 0
click at [1138, 563] on button "Agregar al carrito" at bounding box center [1114, 560] width 446 height 47
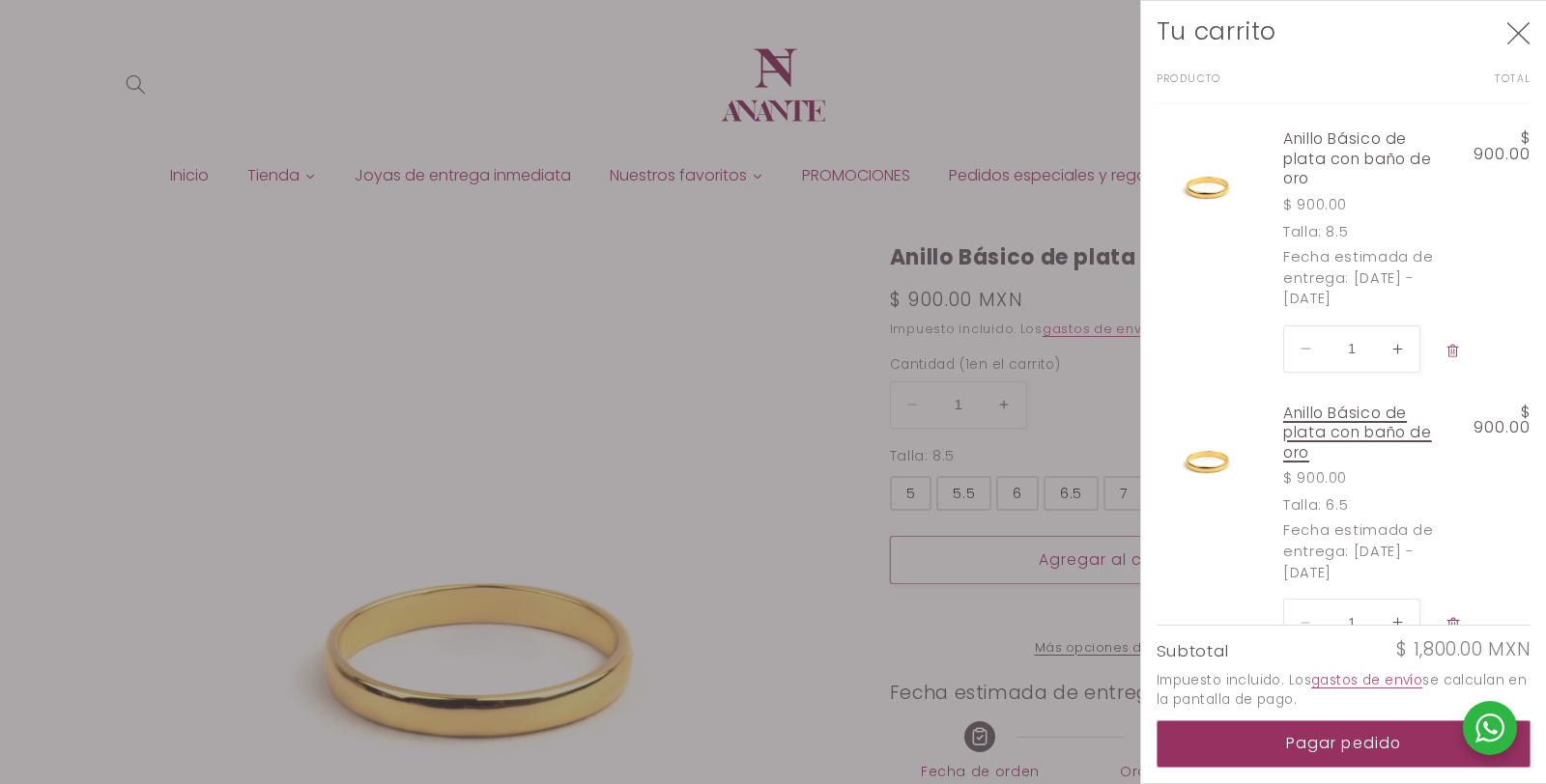
scroll to position [63, 0]
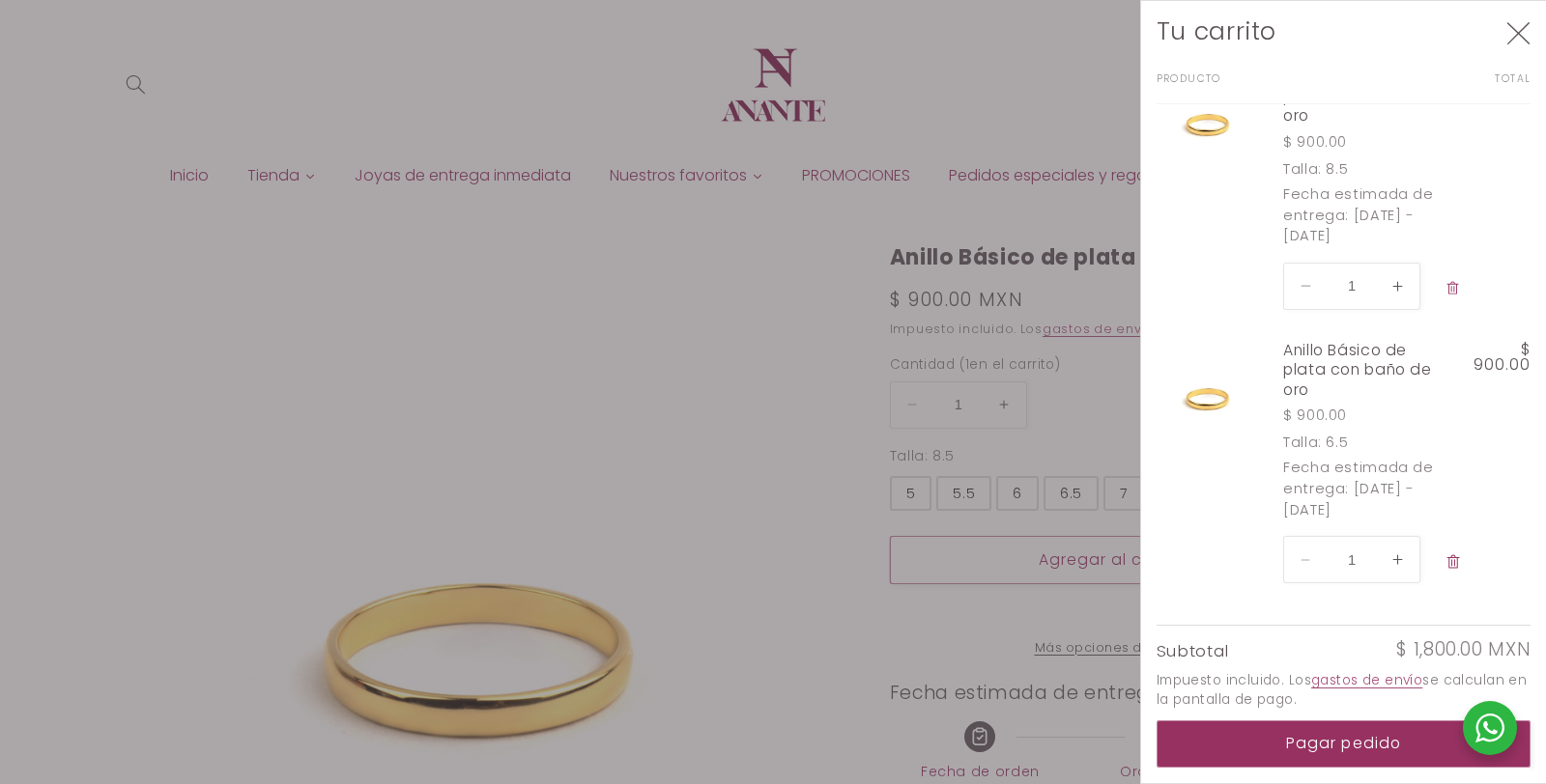
click at [1517, 31] on icon "Cerrar" at bounding box center [1518, 33] width 24 height 23
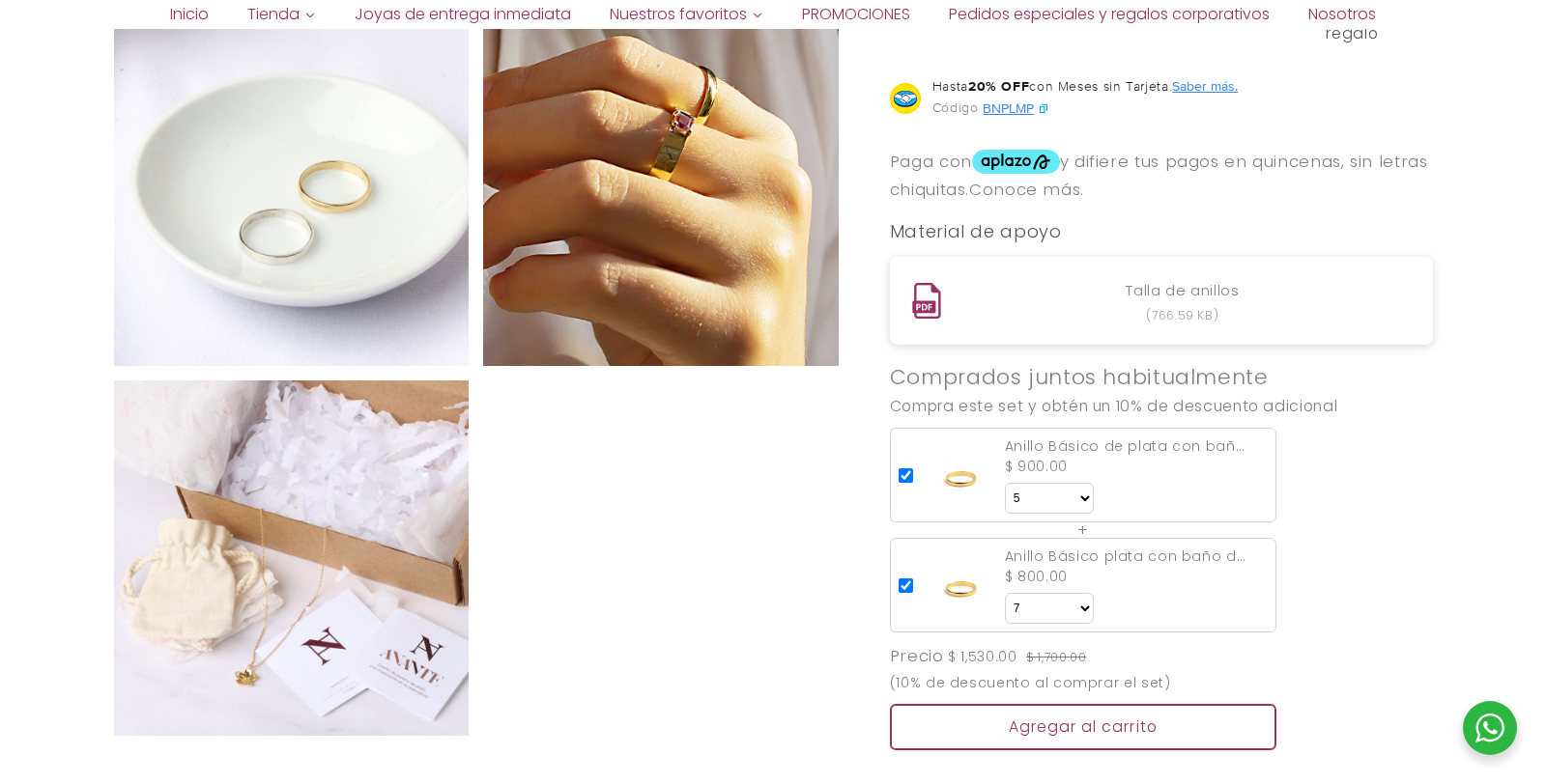
scroll to position [1225, 0]
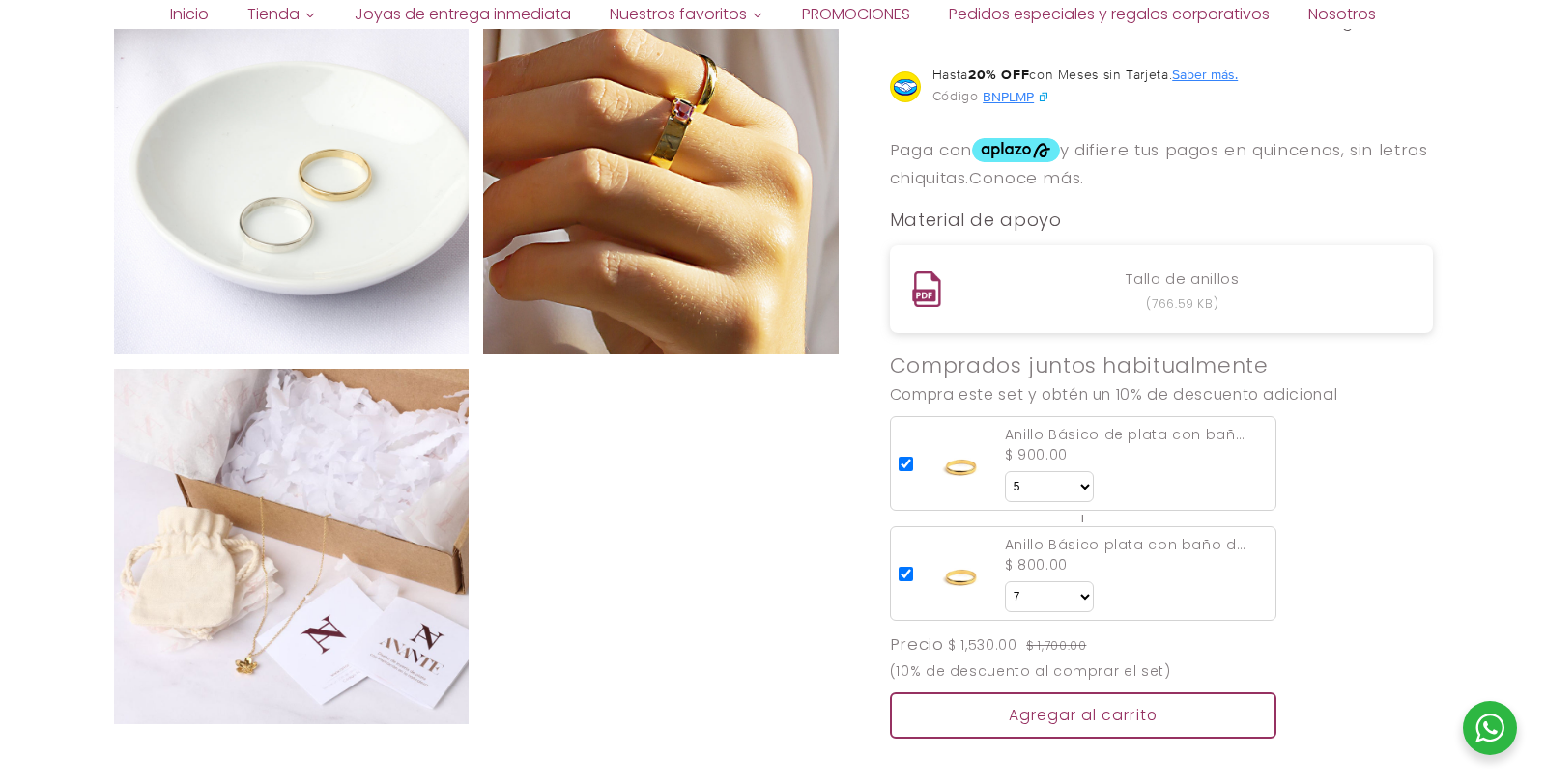
click at [907, 582] on input "checkbox" at bounding box center [906, 574] width 15 height 15
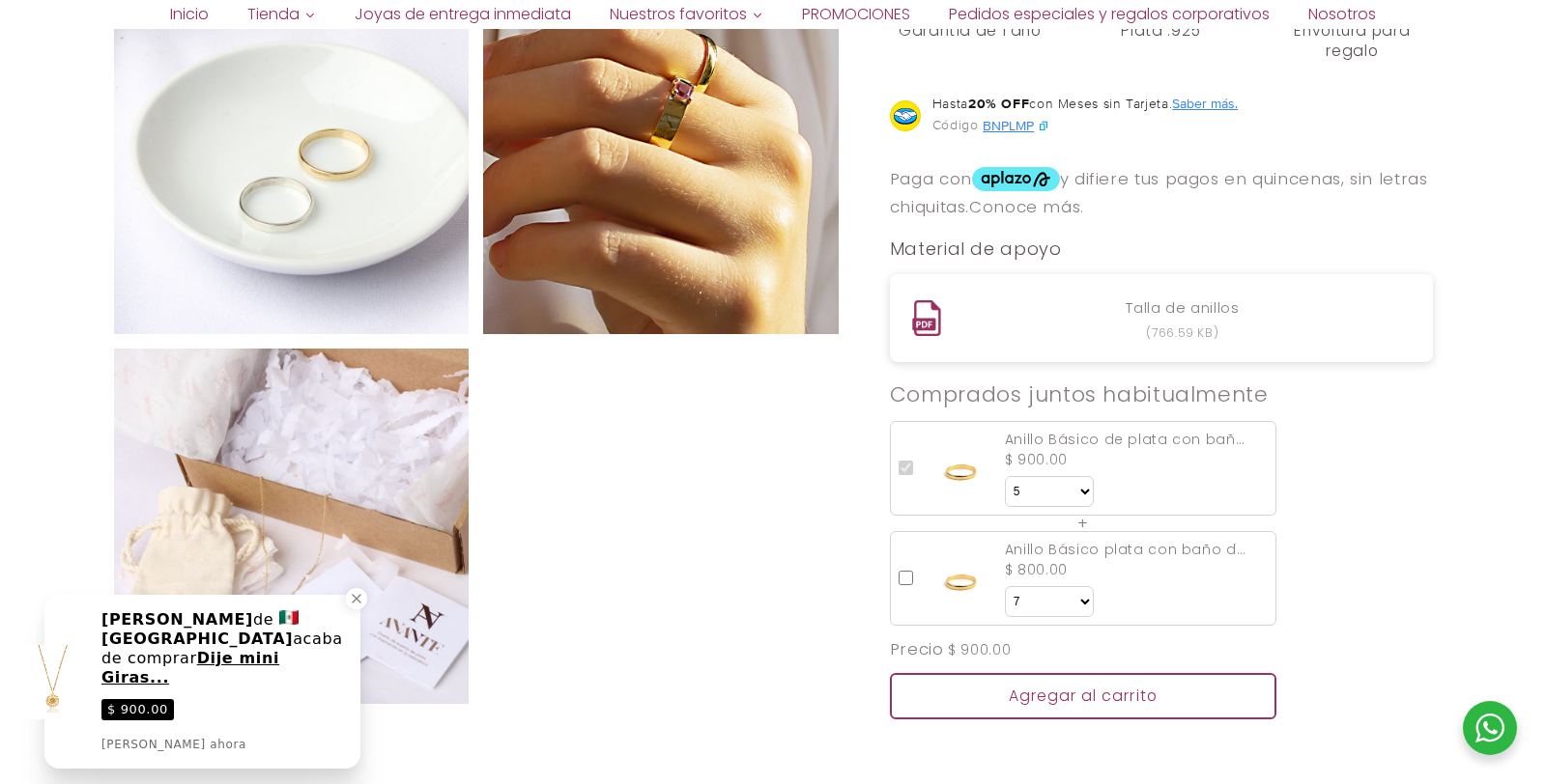
scroll to position [1205, 0]
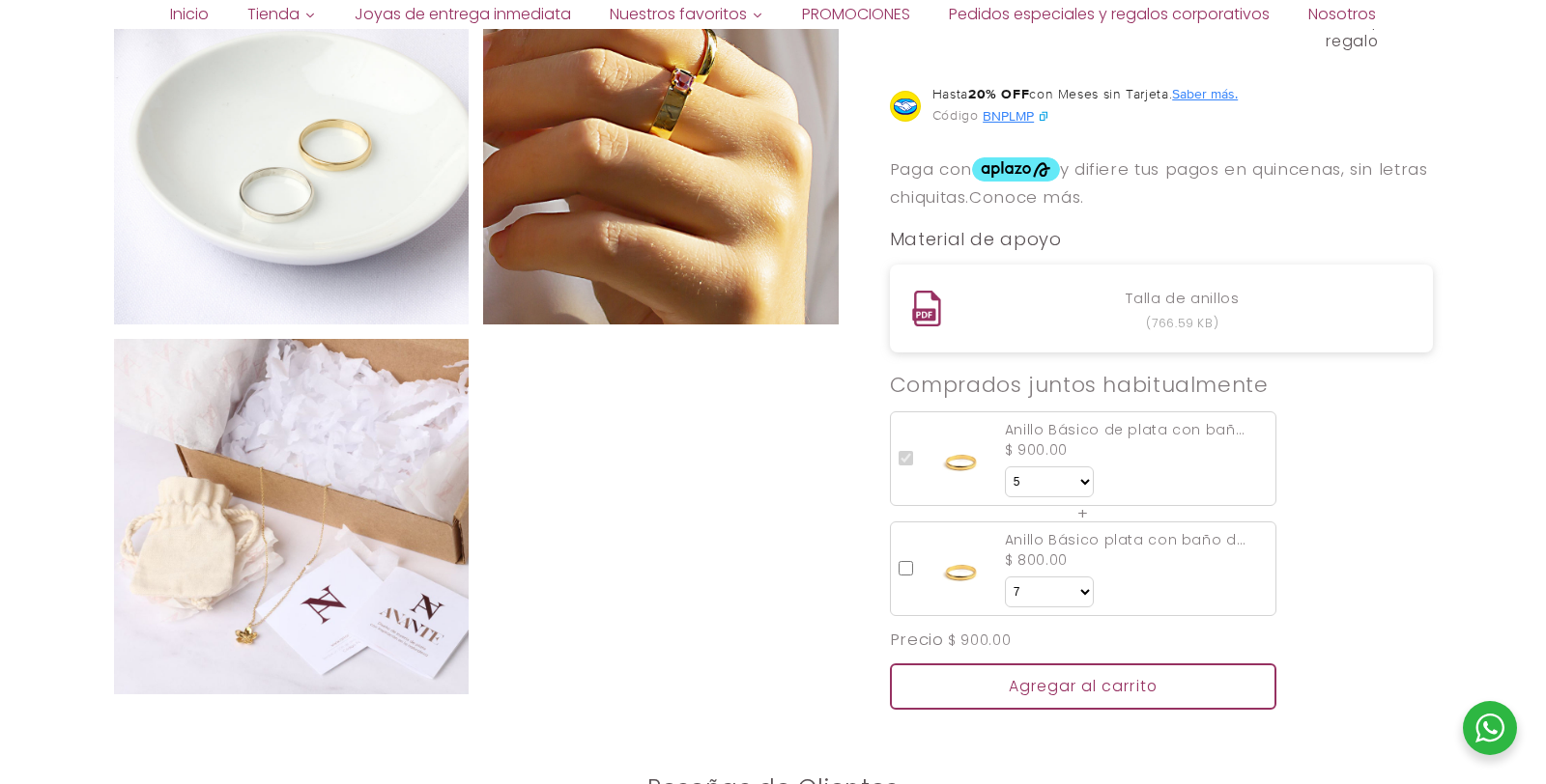
click at [911, 576] on input "checkbox" at bounding box center [906, 568] width 15 height 15
checkbox input "true"
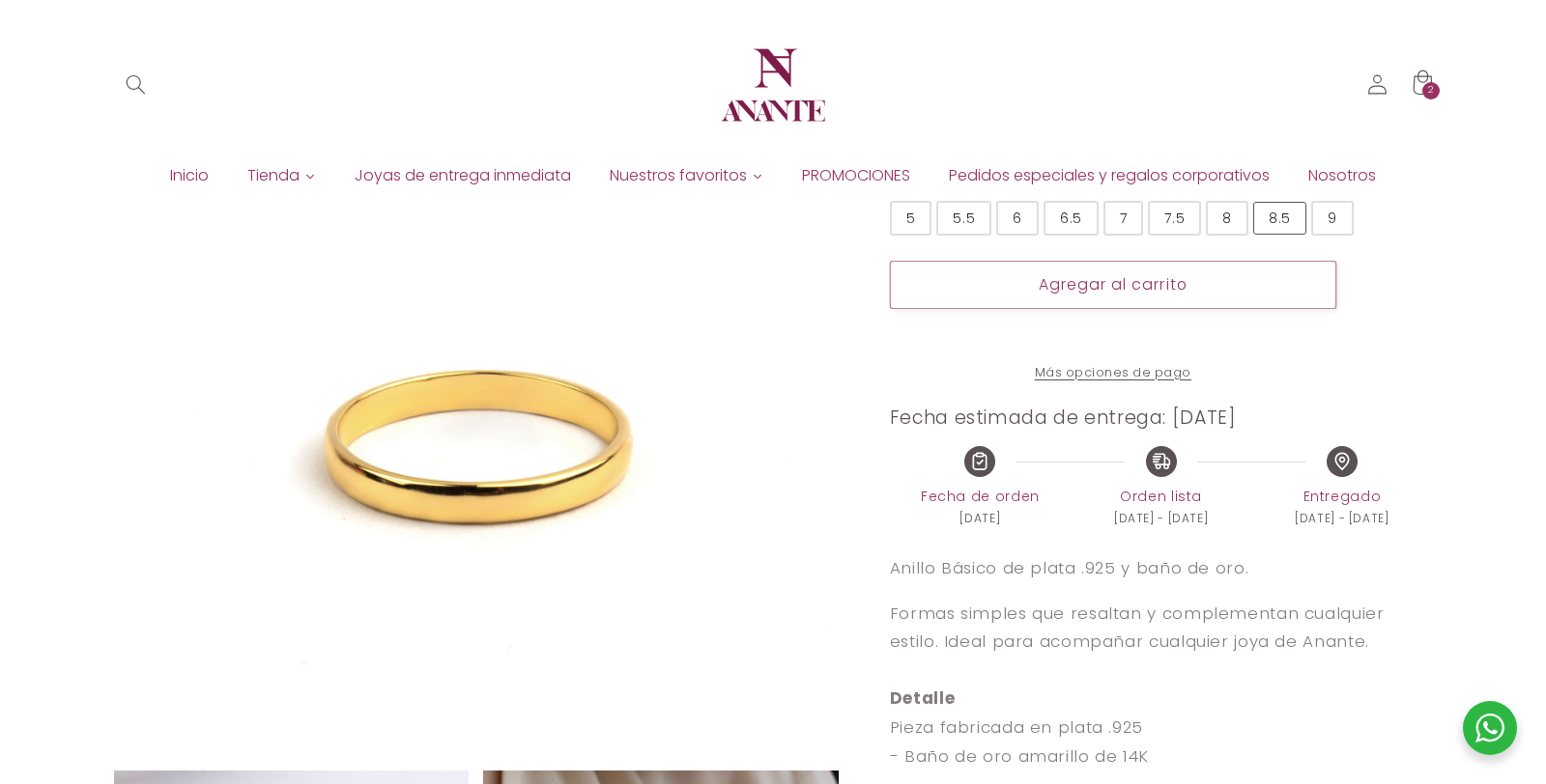
scroll to position [0, 0]
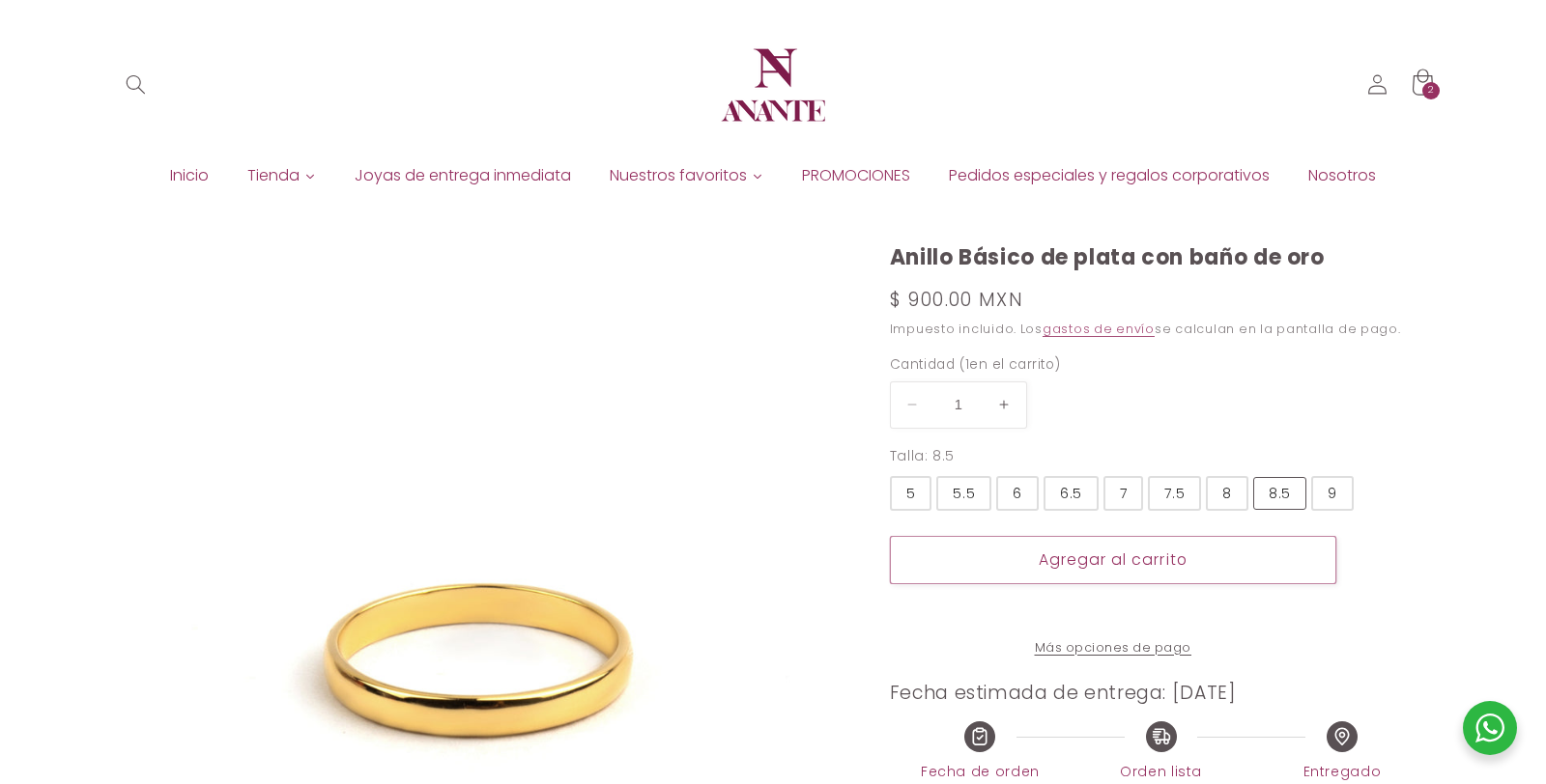
click at [1422, 89] on div "2 2 artículos" at bounding box center [1431, 91] width 18 height 18
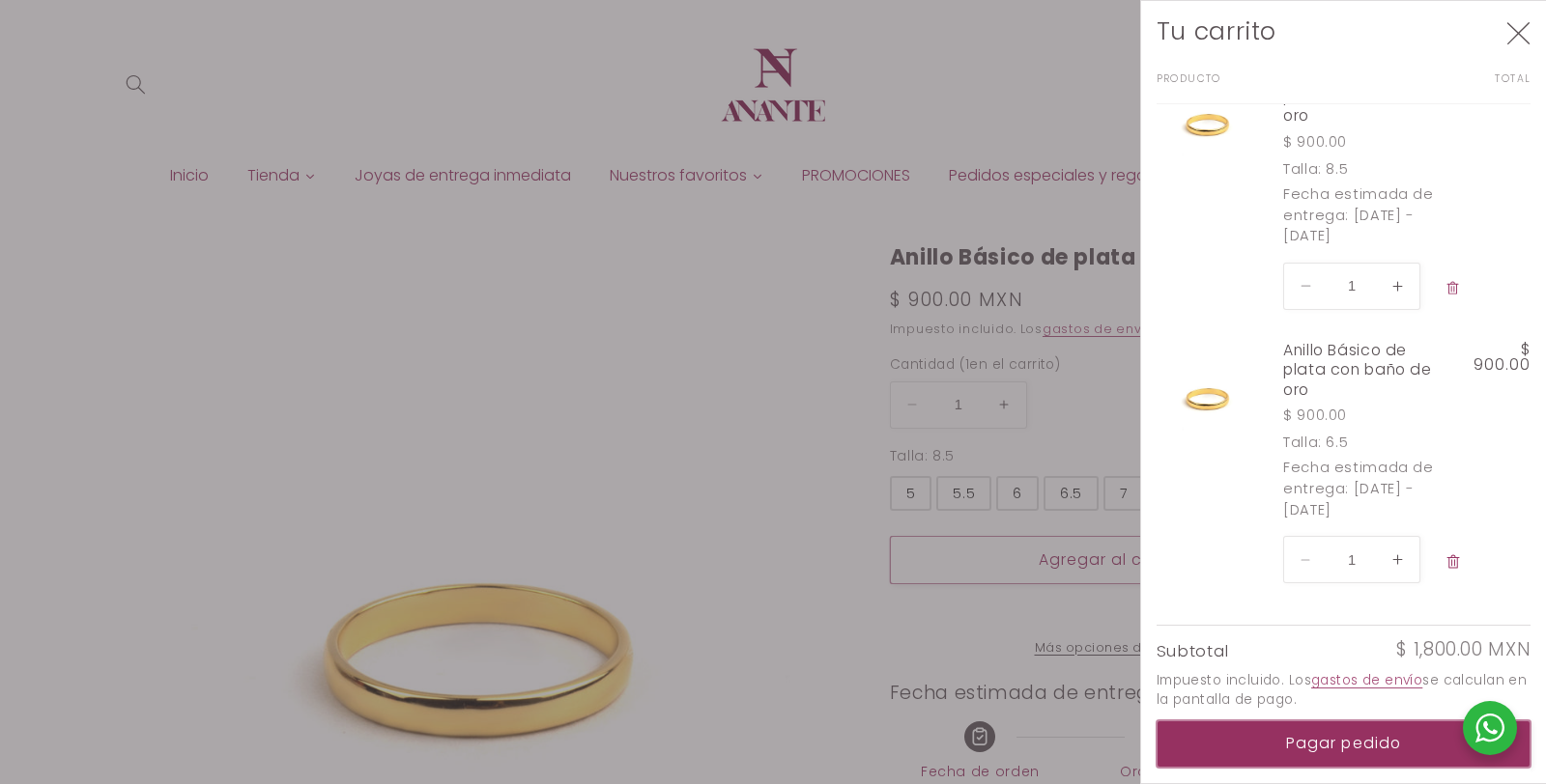
click at [1254, 742] on button "Pagar pedido" at bounding box center [1345, 745] width 375 height 47
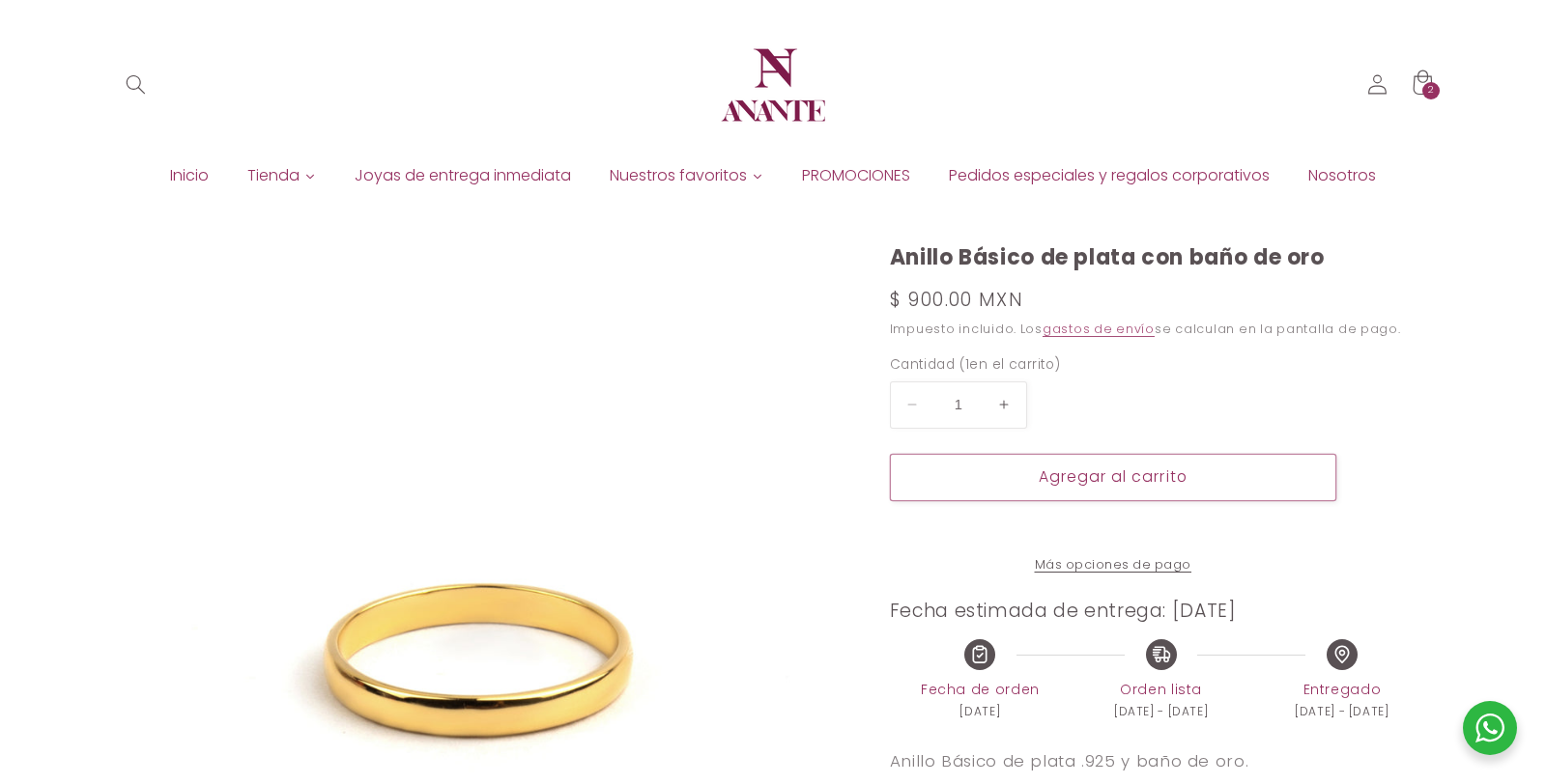
select select "{"isForProduct":true,"id":43715634004122,"title":"5","available":true,"price":9…"
select select "{"isForProduct":false,"id":43922359845018,"title":"7","available":true,"price":…"
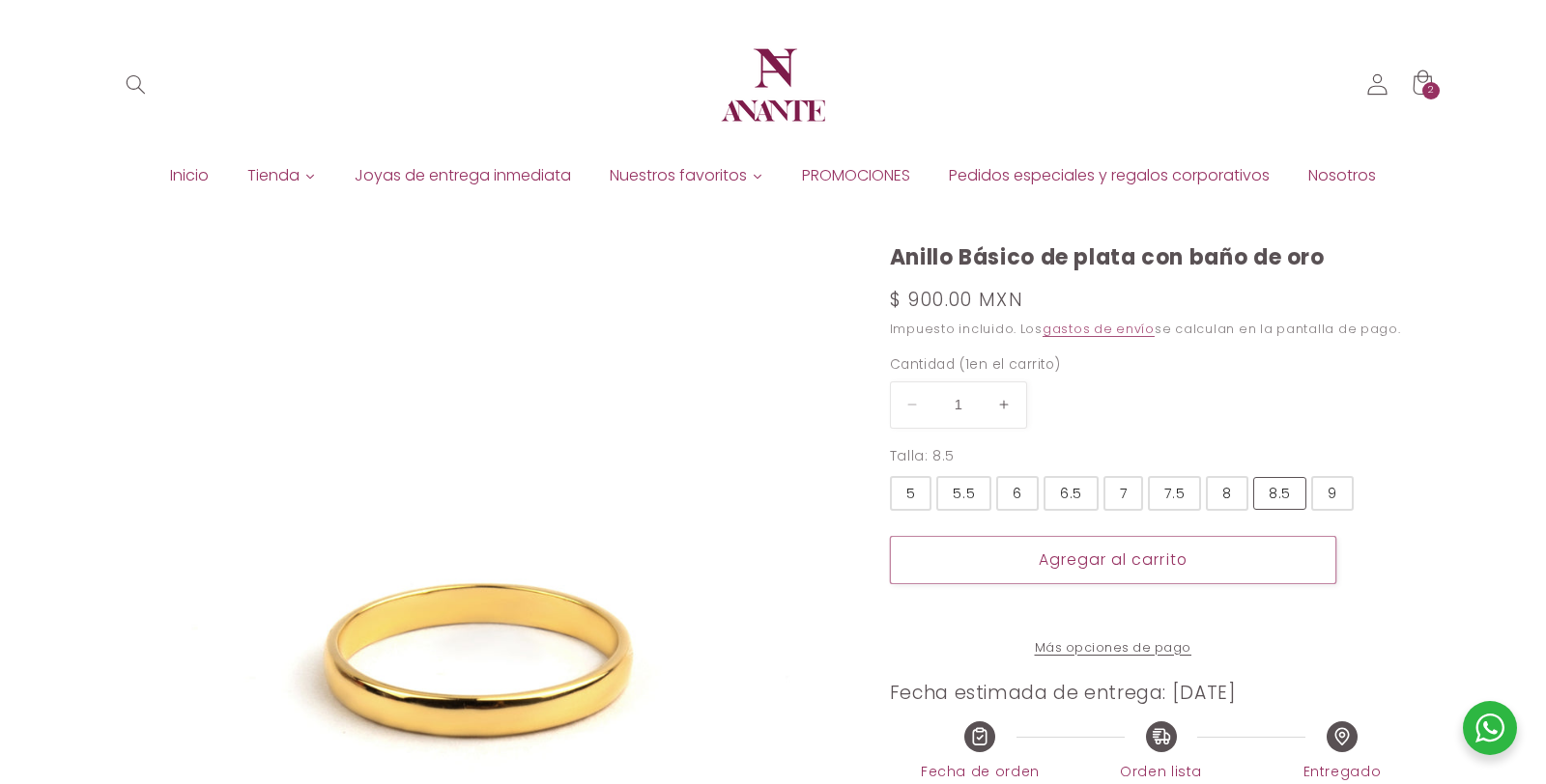
click at [1379, 93] on icon at bounding box center [1378, 84] width 20 height 21
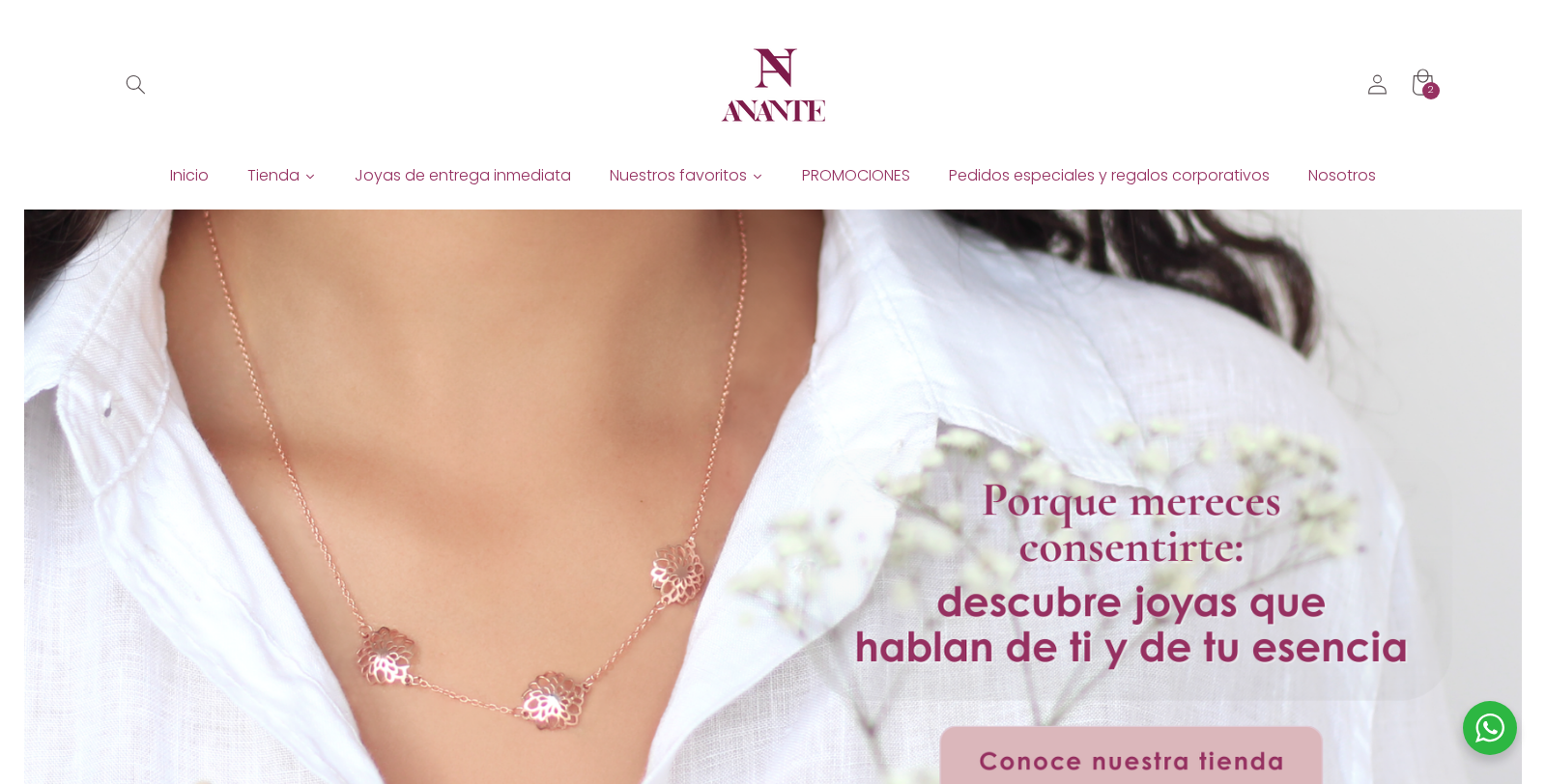
click at [1415, 96] on icon at bounding box center [1422, 84] width 47 height 47
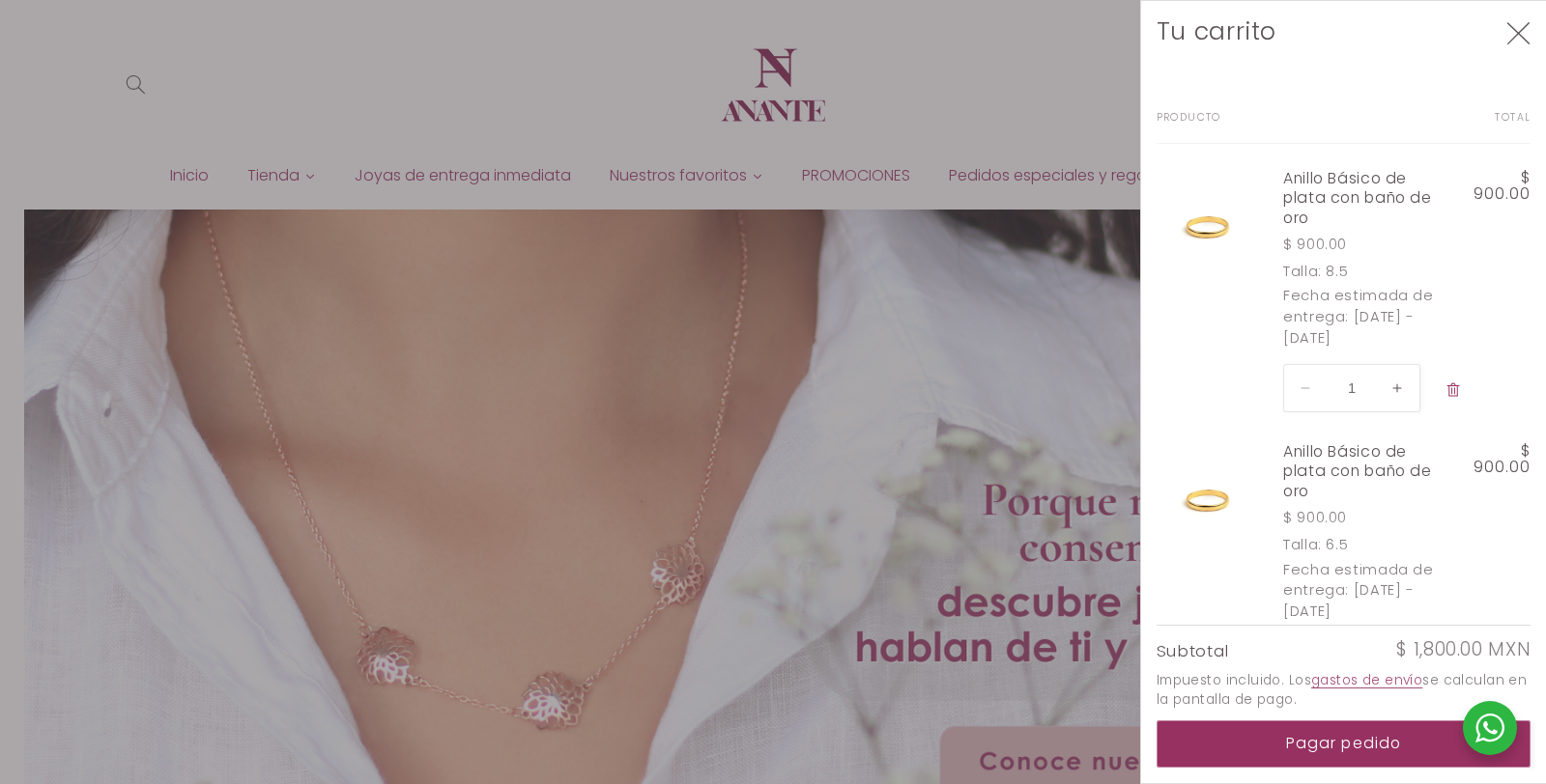
scroll to position [140, 0]
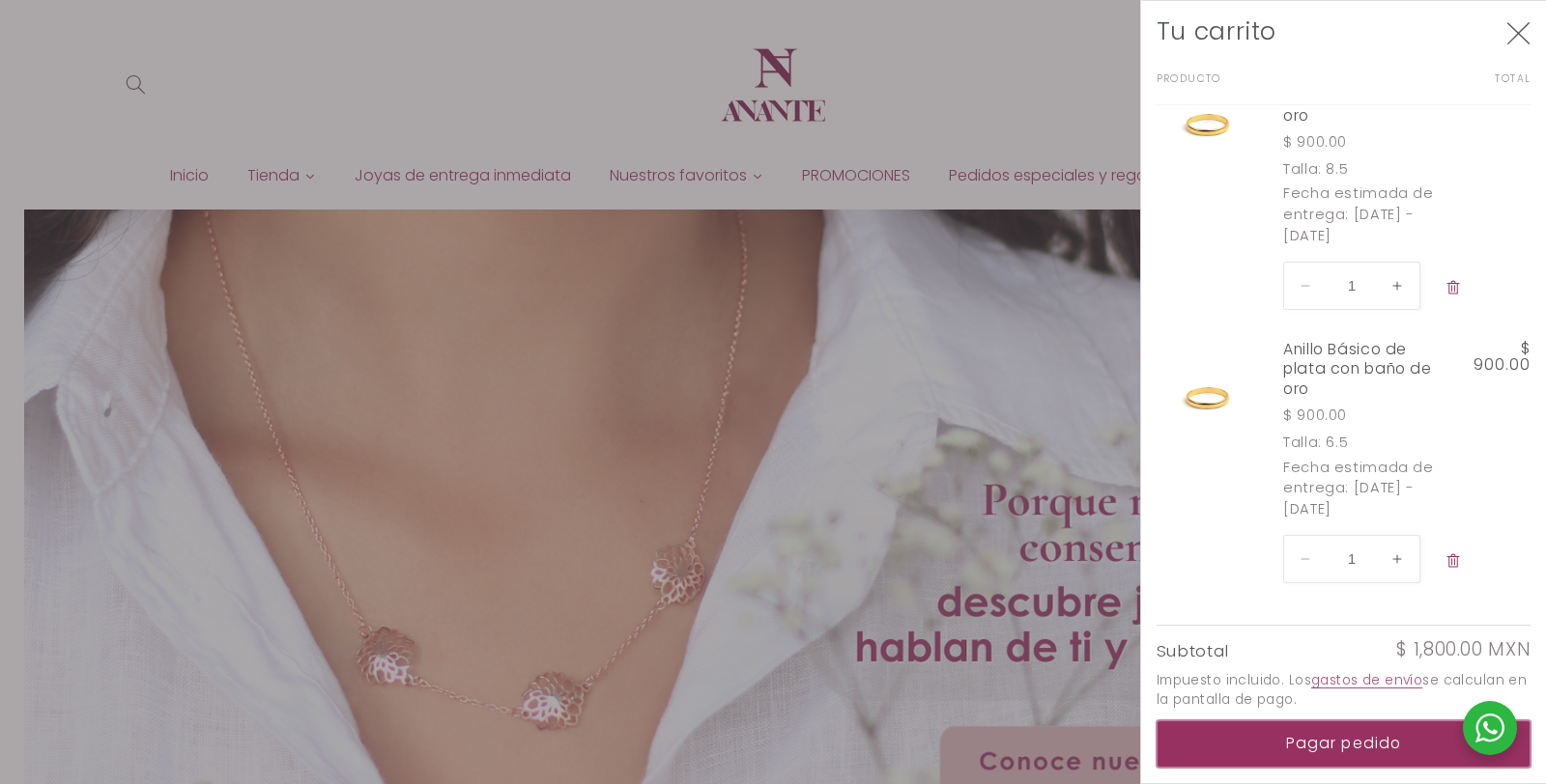
click at [1269, 755] on button "Pagar pedido" at bounding box center [1345, 745] width 375 height 47
